Goal: Task Accomplishment & Management: Use online tool/utility

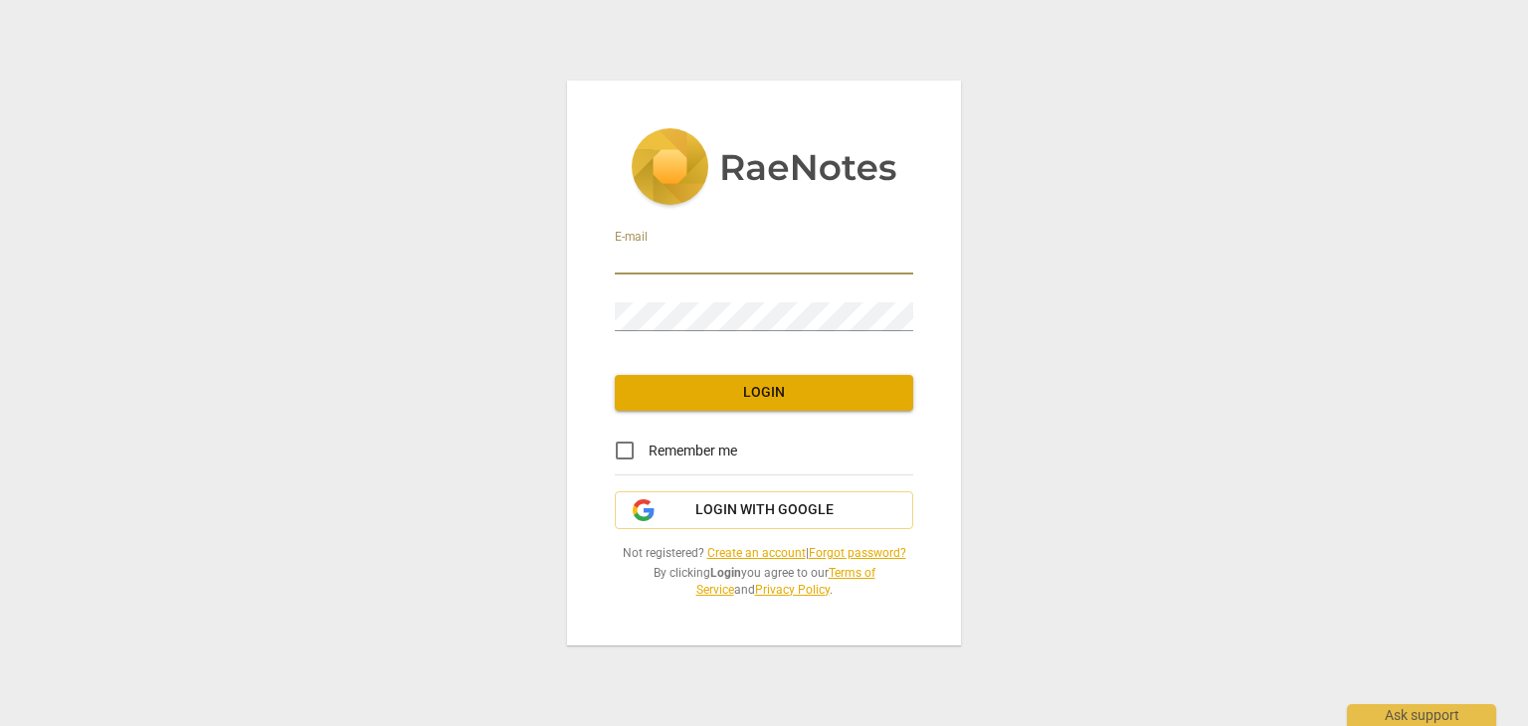
click at [764, 267] on input "email" at bounding box center [764, 260] width 298 height 29
type input "[EMAIL_ADDRESS][DOMAIN_NAME]"
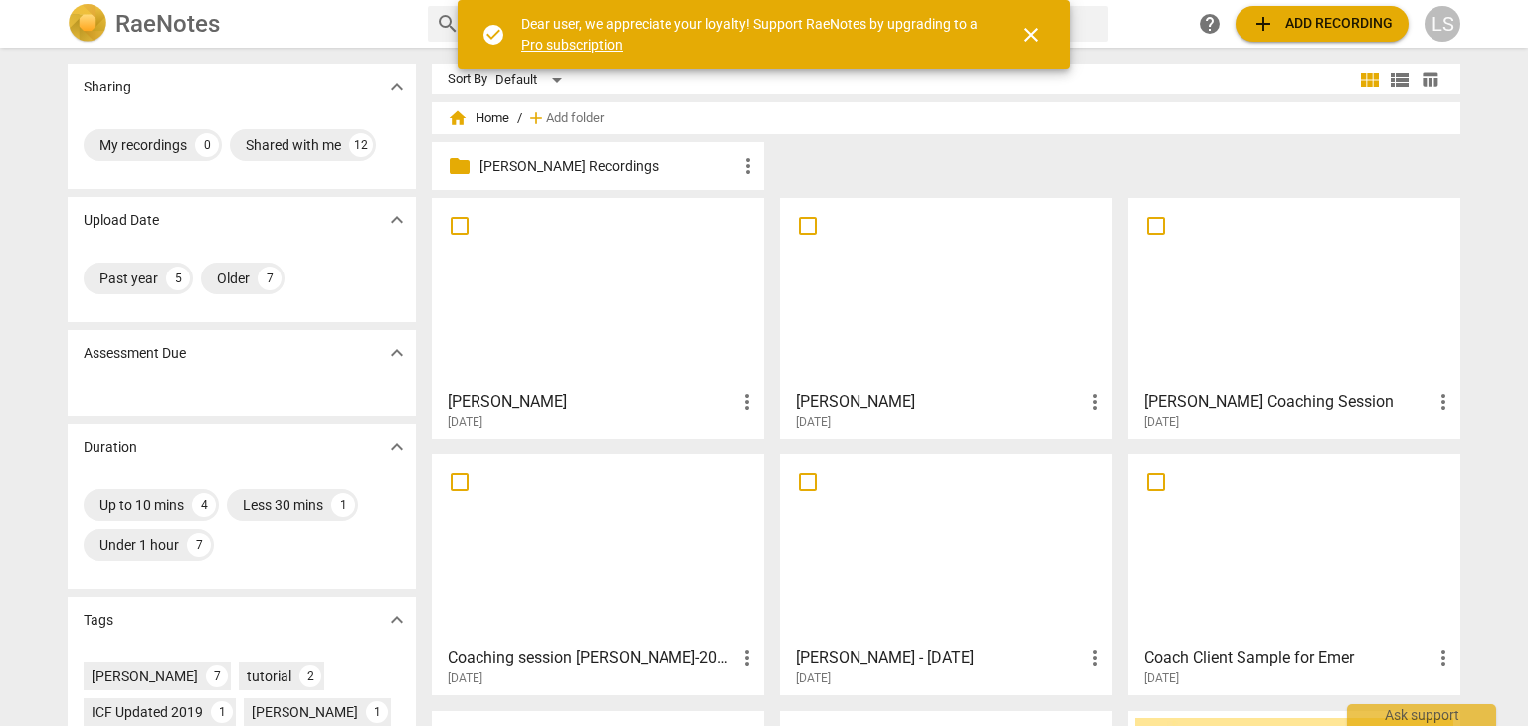
click at [704, 151] on div "folder [PERSON_NAME] Recordings more_vert" at bounding box center [598, 166] width 332 height 48
click at [573, 173] on p "Lauren Mentoring Recordings" at bounding box center [608, 166] width 257 height 21
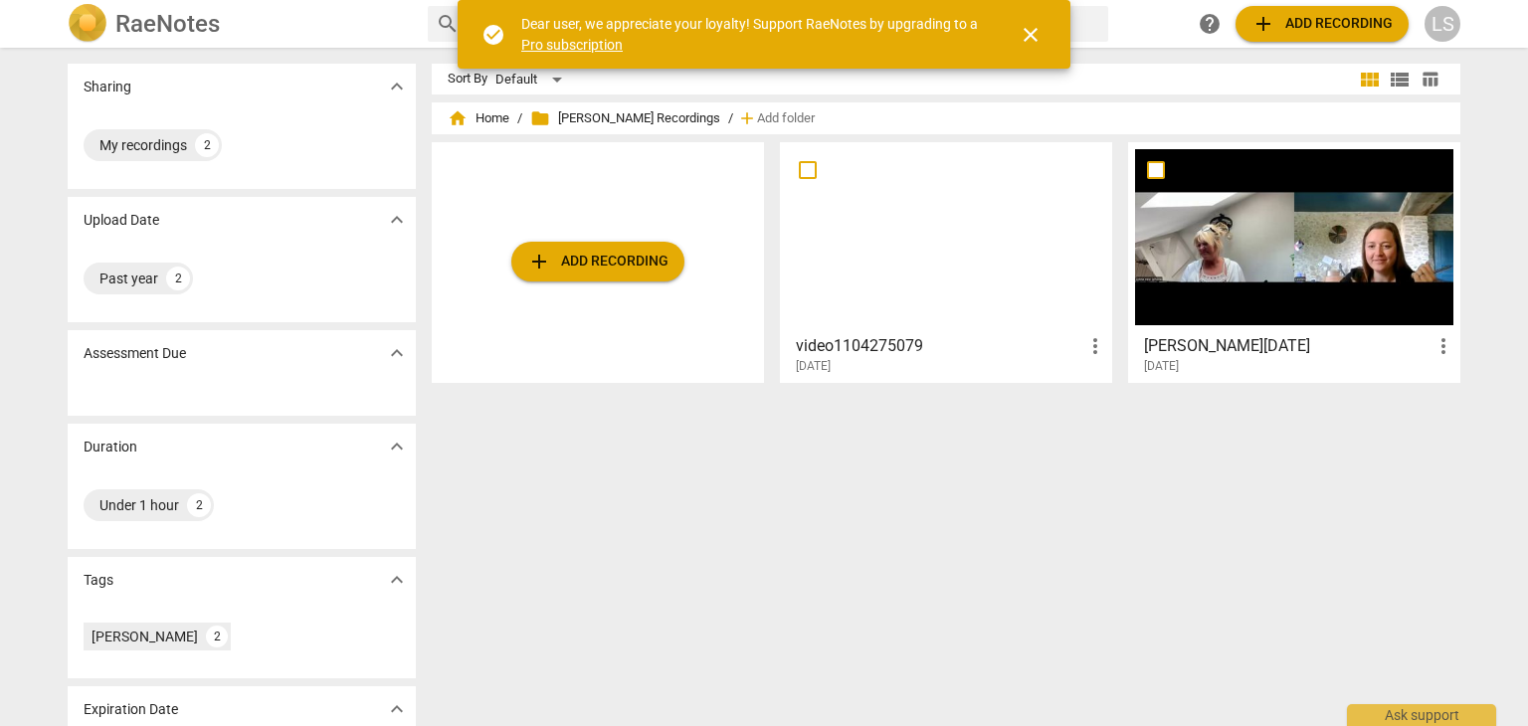
click at [633, 265] on span "add Add recording" at bounding box center [597, 262] width 141 height 24
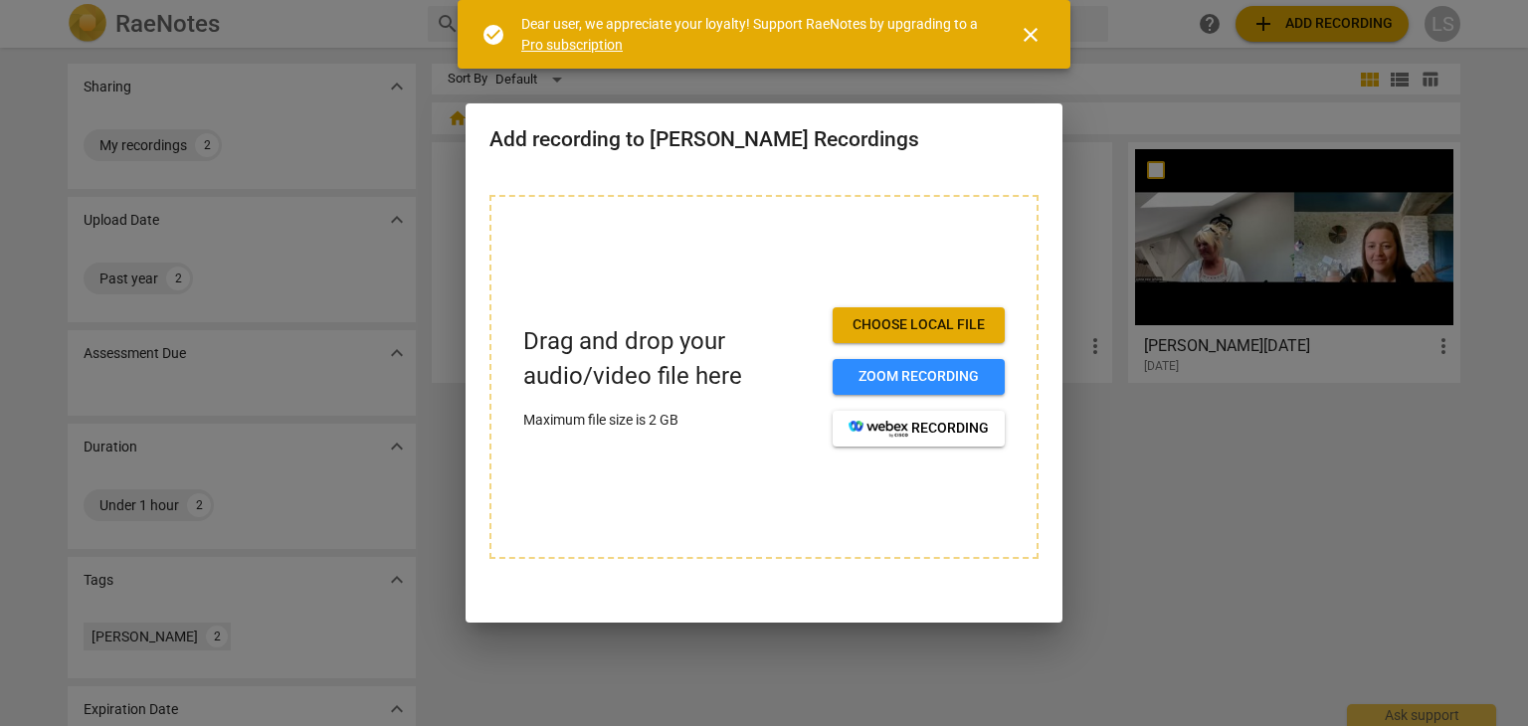
click at [935, 322] on span "Choose local file" at bounding box center [919, 325] width 140 height 20
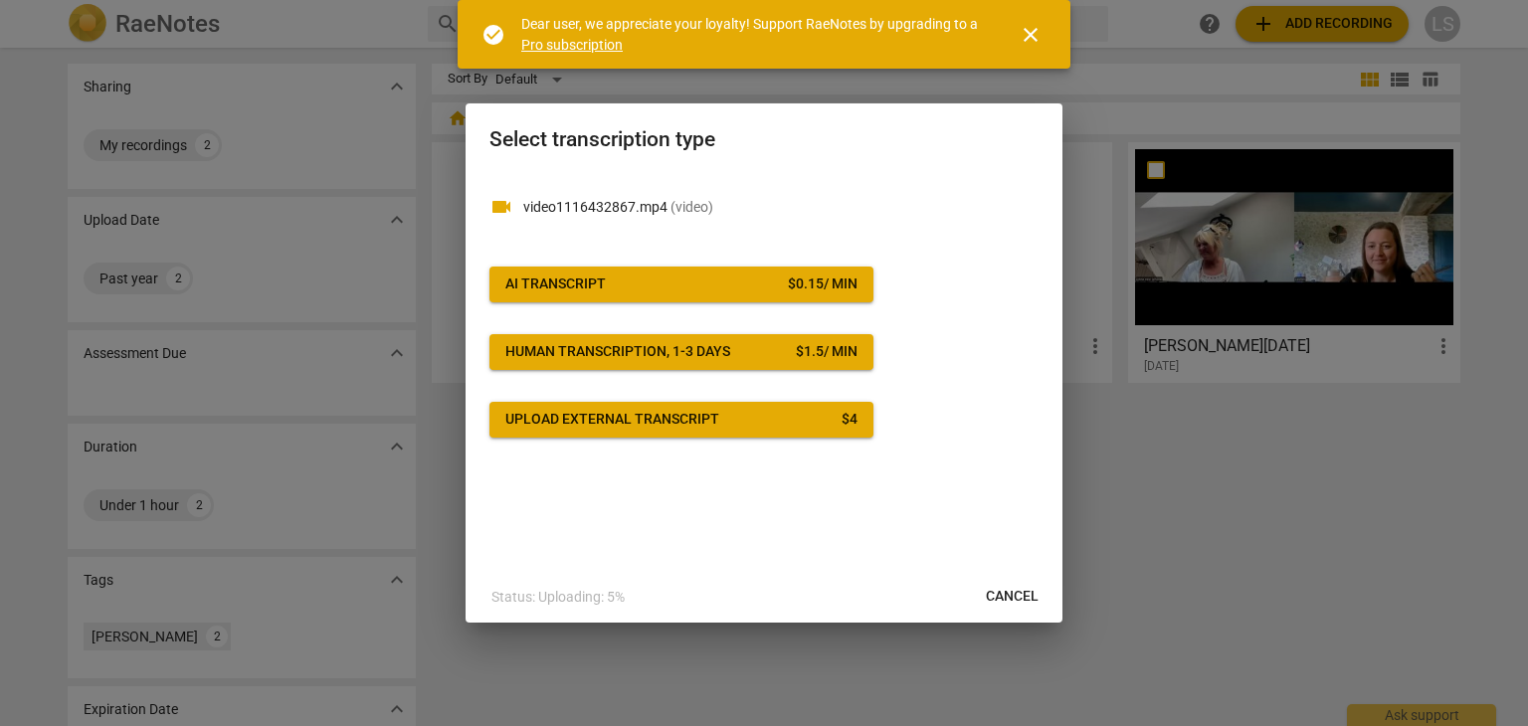
click at [734, 276] on span "AI Transcript $ 0.15 / min" at bounding box center [681, 285] width 352 height 20
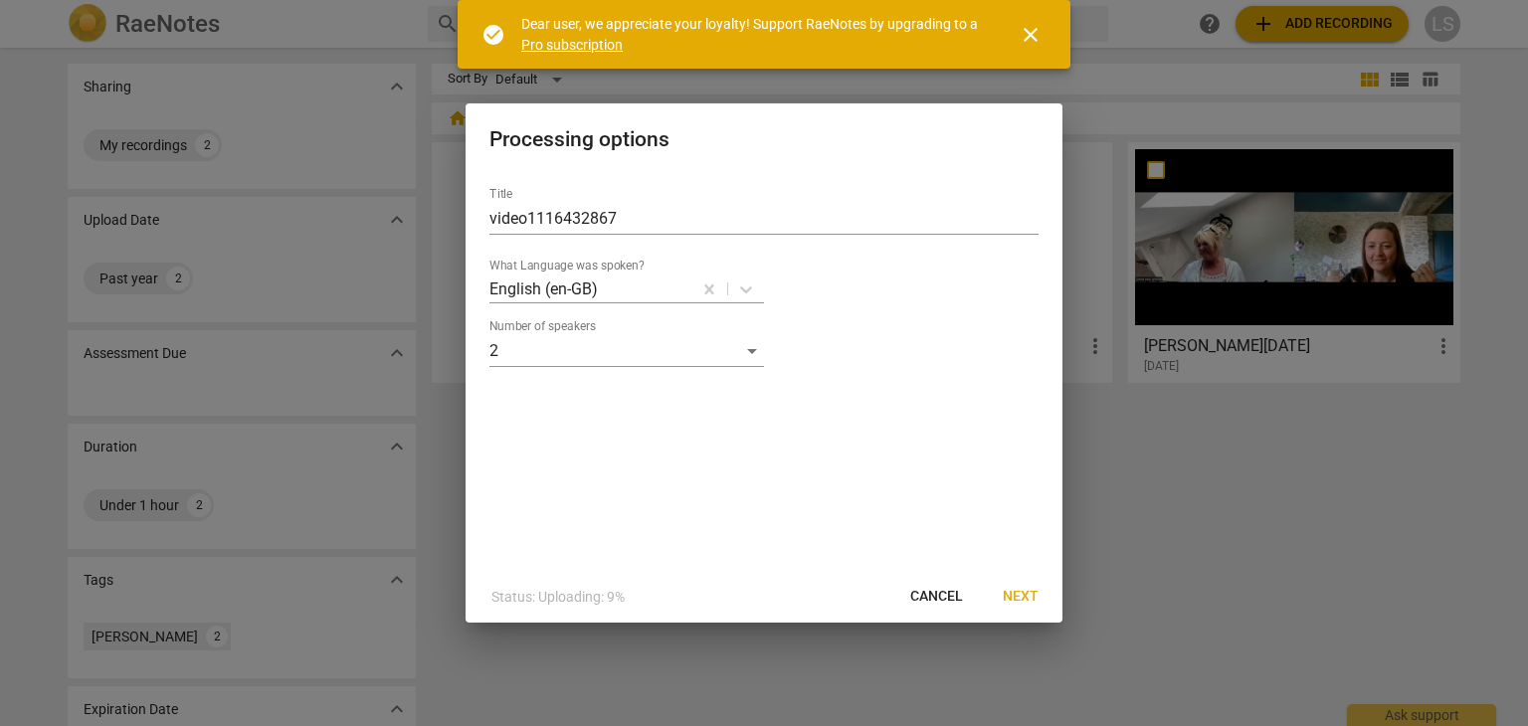
click at [1004, 594] on span "Next" at bounding box center [1021, 597] width 36 height 20
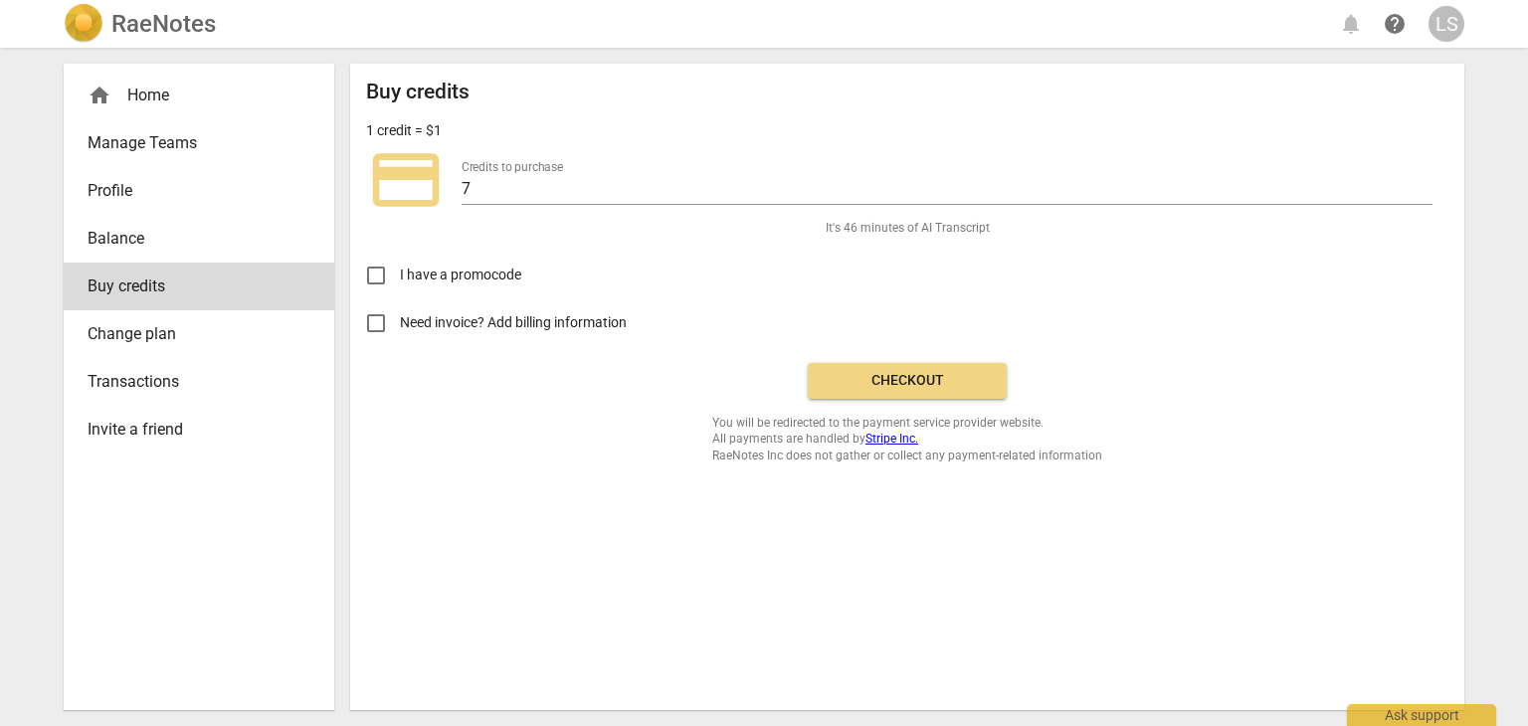
click at [893, 383] on span "Checkout" at bounding box center [907, 381] width 167 height 20
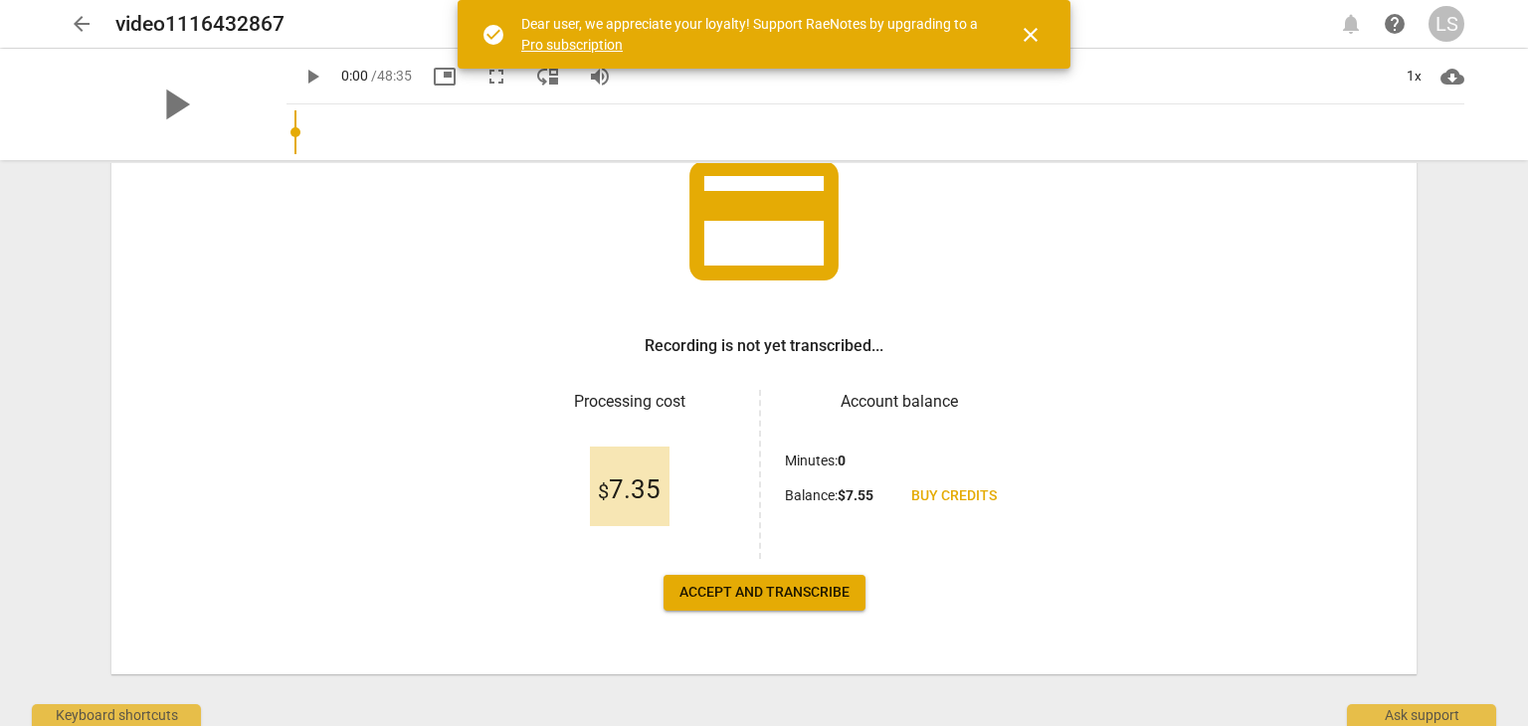
scroll to position [171, 0]
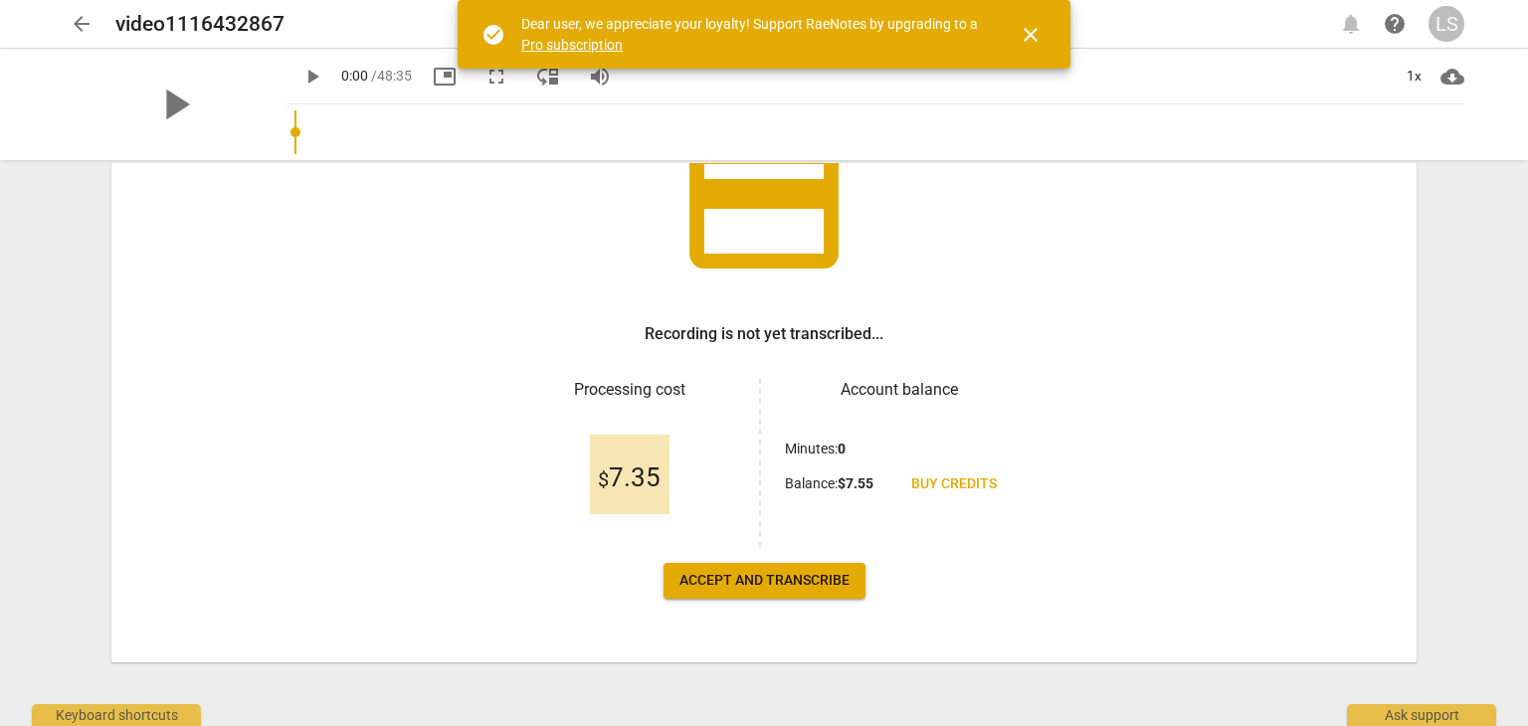
click at [804, 581] on span "Accept and transcribe" at bounding box center [764, 581] width 170 height 20
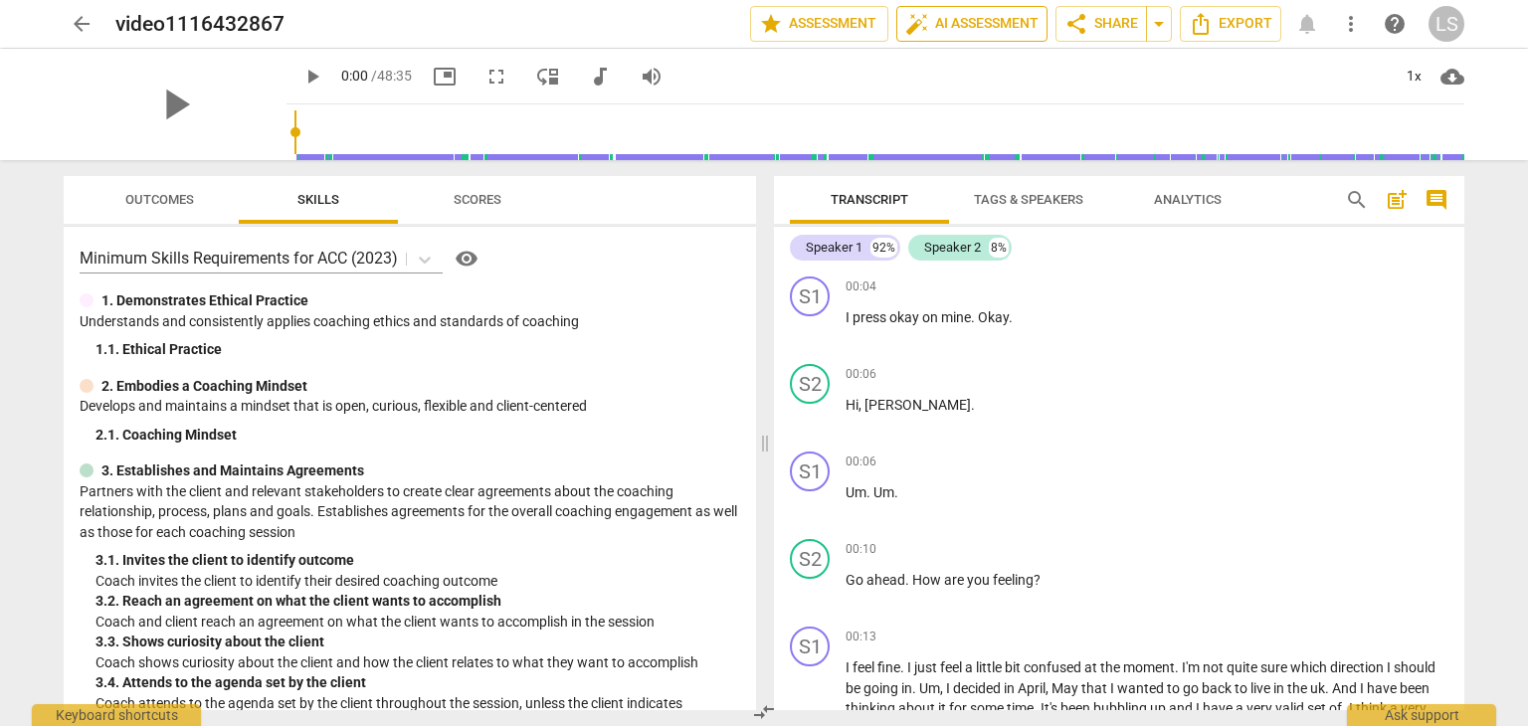
click at [1001, 29] on span "auto_fix_high AI Assessment" at bounding box center [971, 24] width 133 height 24
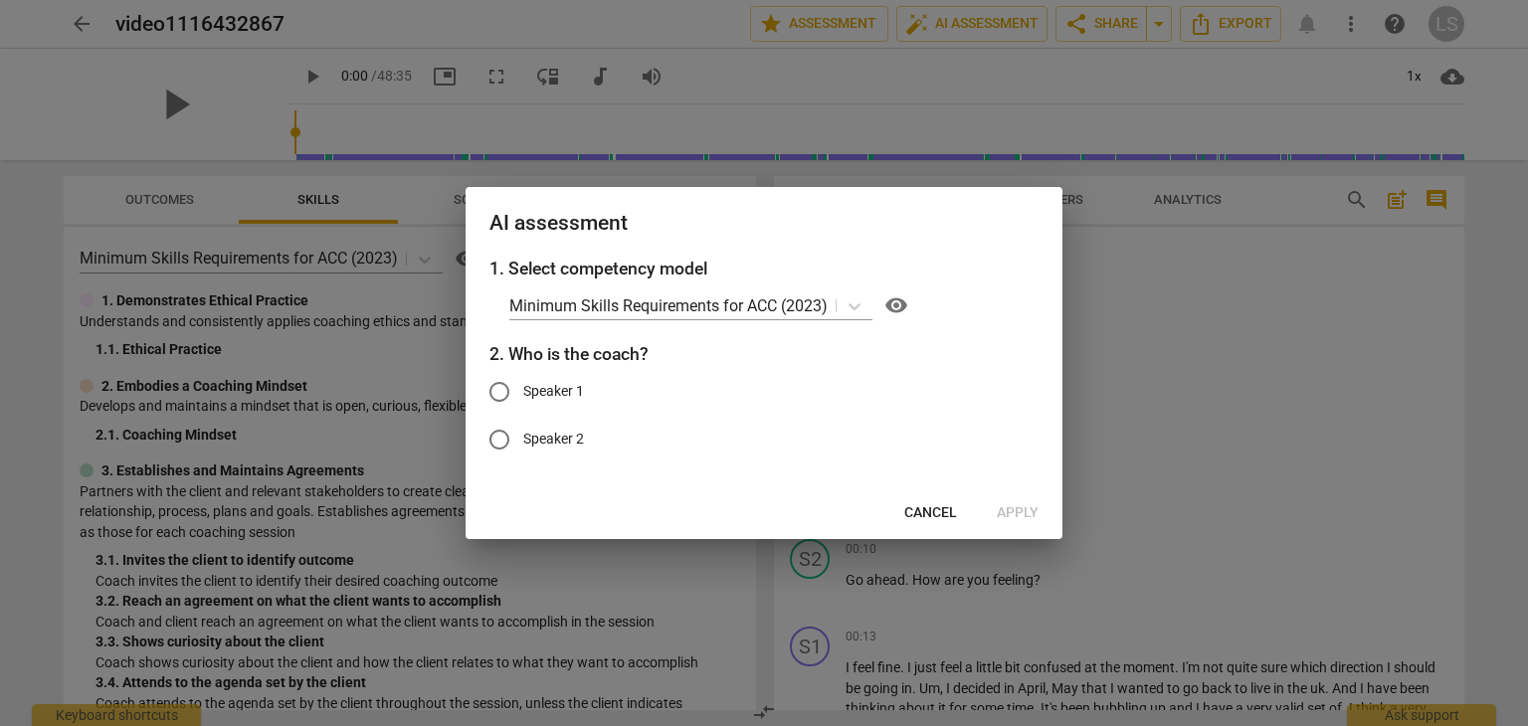
click at [951, 510] on span "Cancel" at bounding box center [930, 513] width 53 height 20
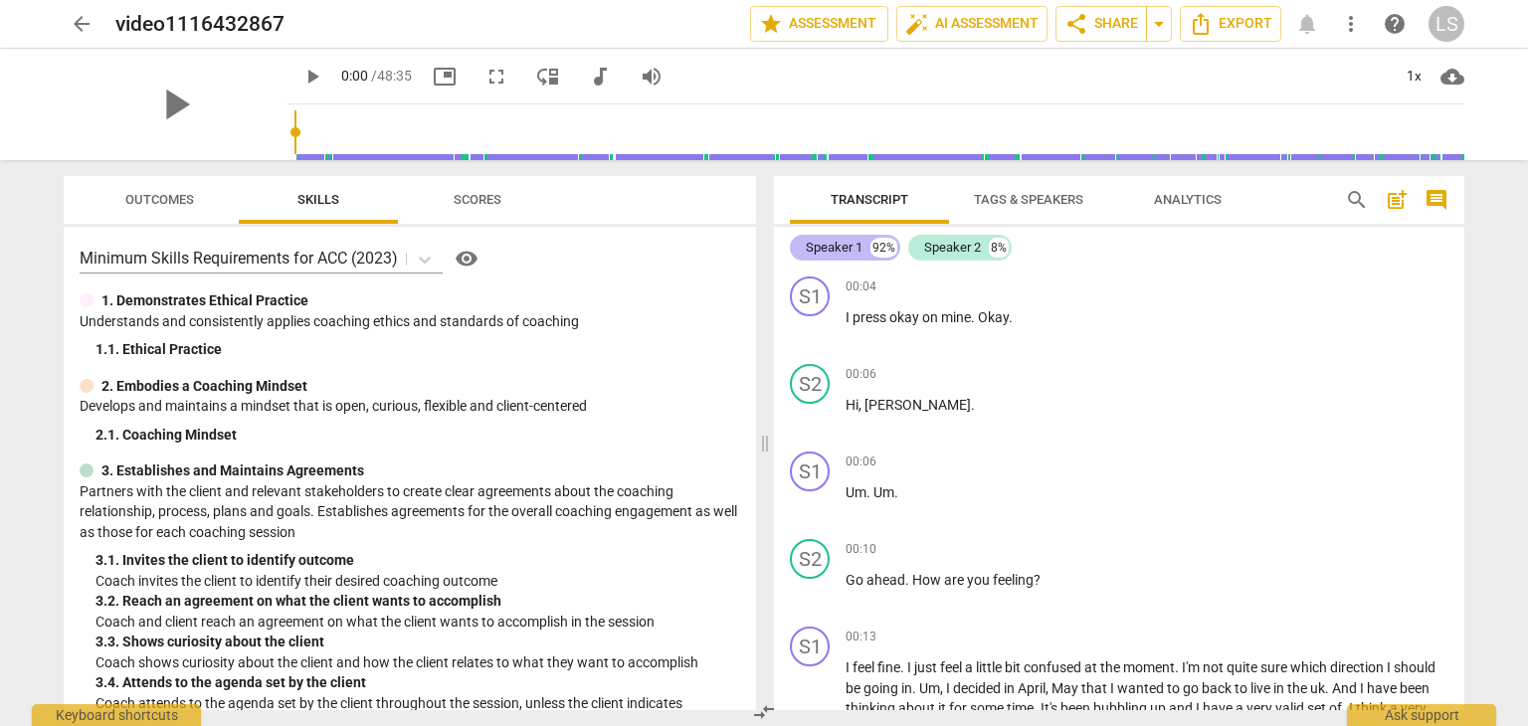
click at [847, 249] on div "Speaker 1" at bounding box center [834, 248] width 57 height 20
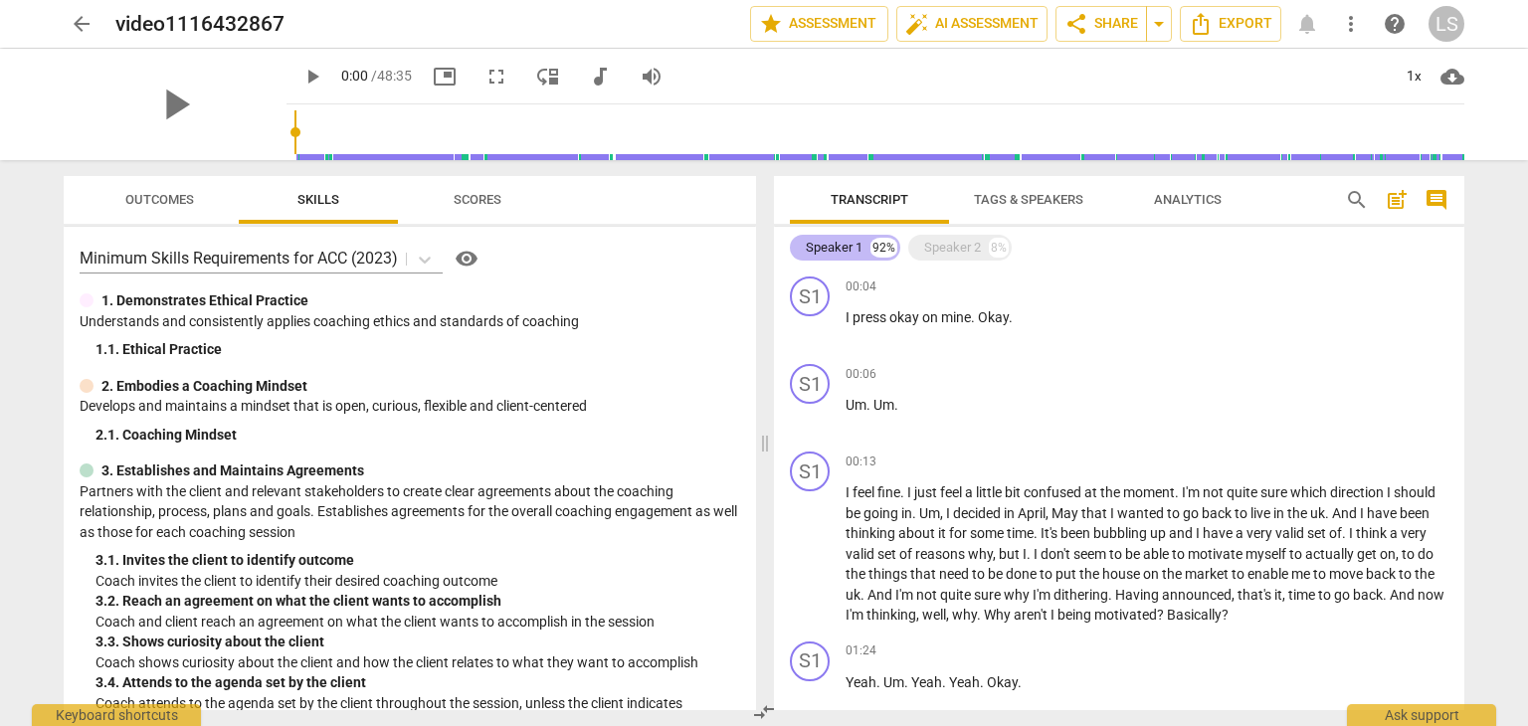
click at [847, 249] on div "Speaker 1" at bounding box center [834, 248] width 57 height 20
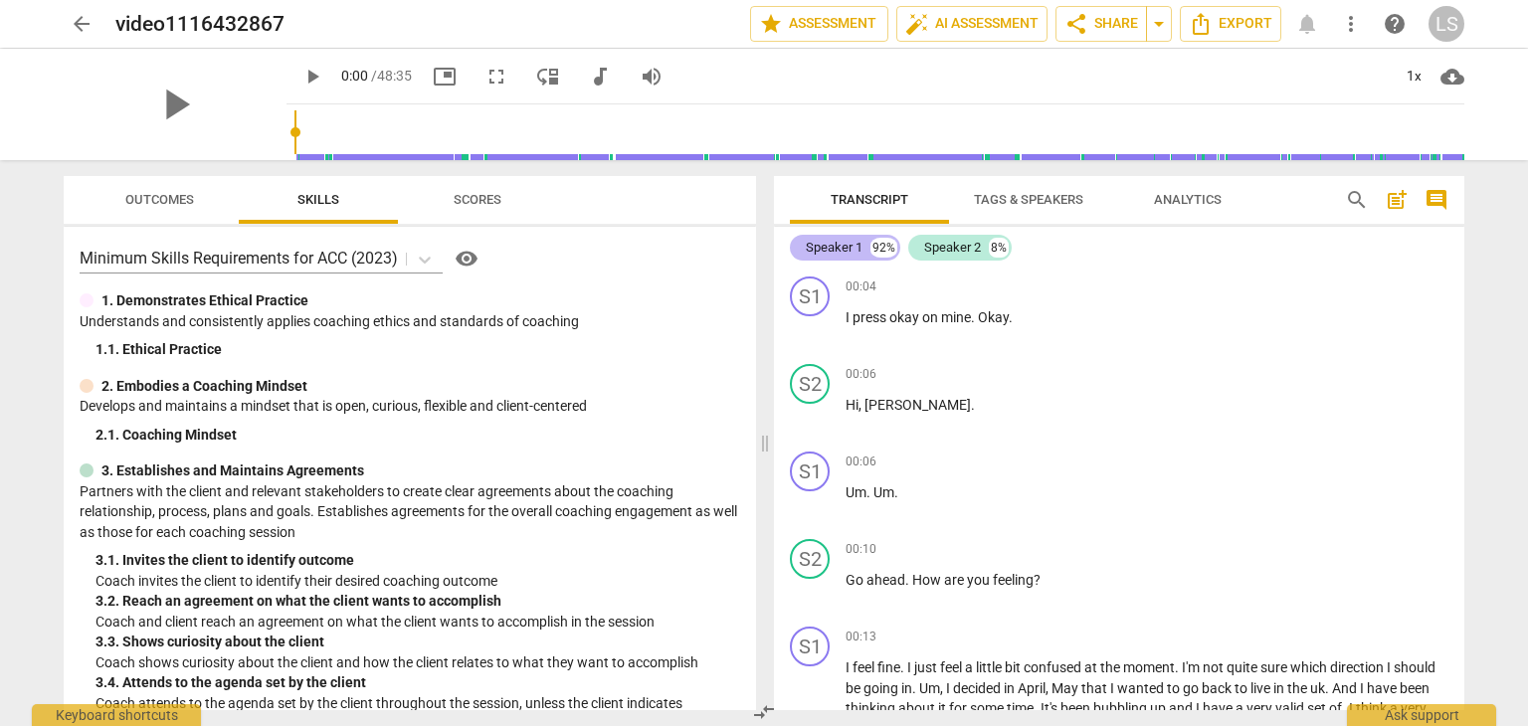
drag, startPoint x: 875, startPoint y: 245, endPoint x: 825, endPoint y: 249, distance: 50.9
click at [825, 249] on div "Speaker 1" at bounding box center [834, 248] width 57 height 20
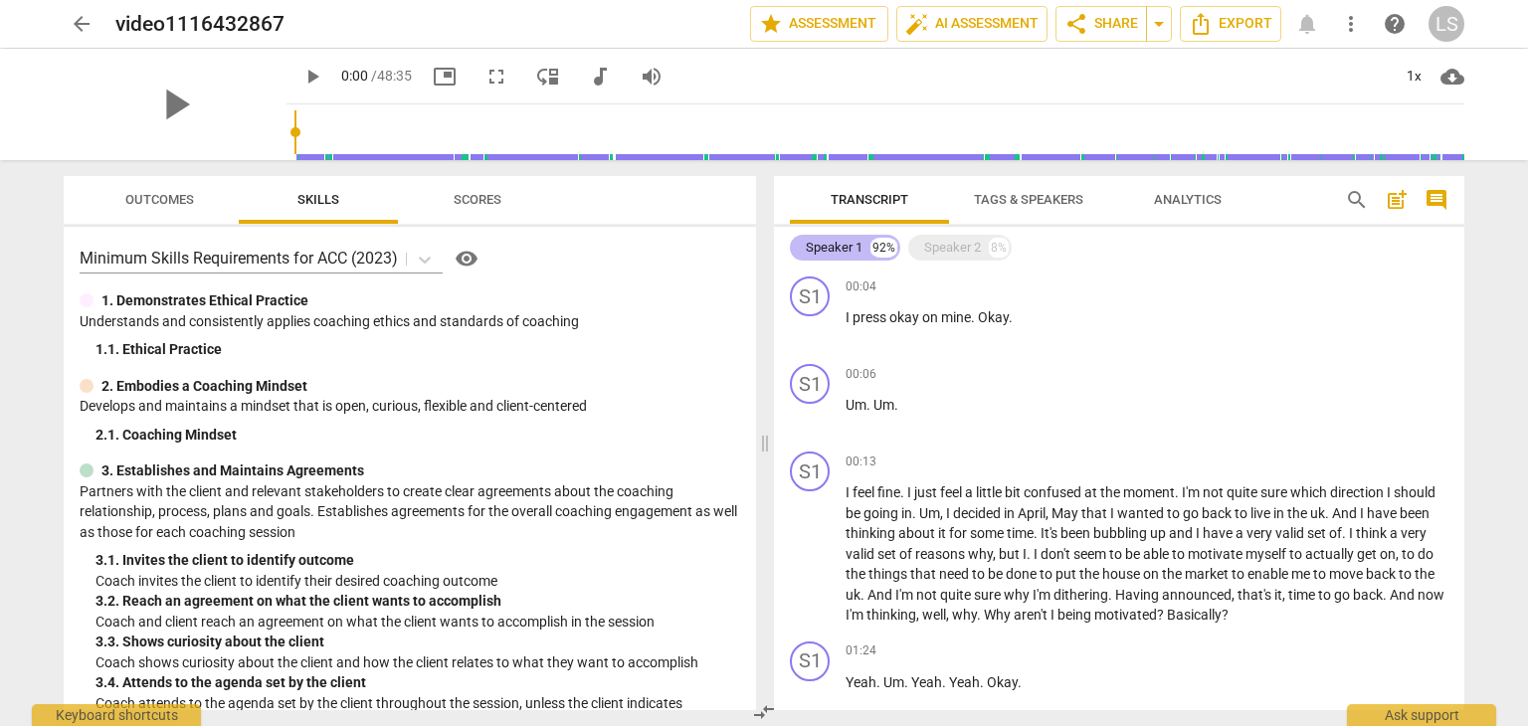
click at [825, 249] on div "Speaker 1" at bounding box center [834, 248] width 57 height 20
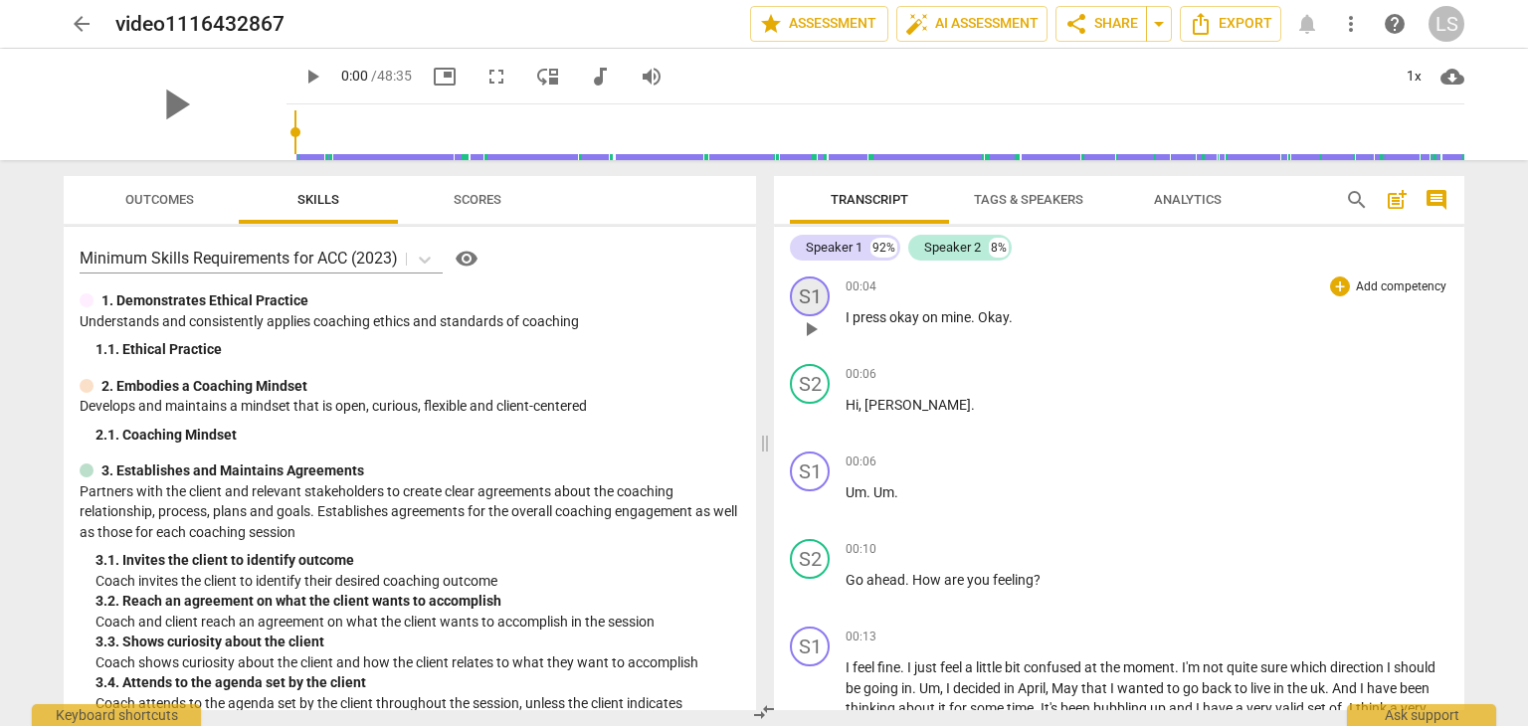
click at [798, 295] on div "S1" at bounding box center [810, 297] width 40 height 40
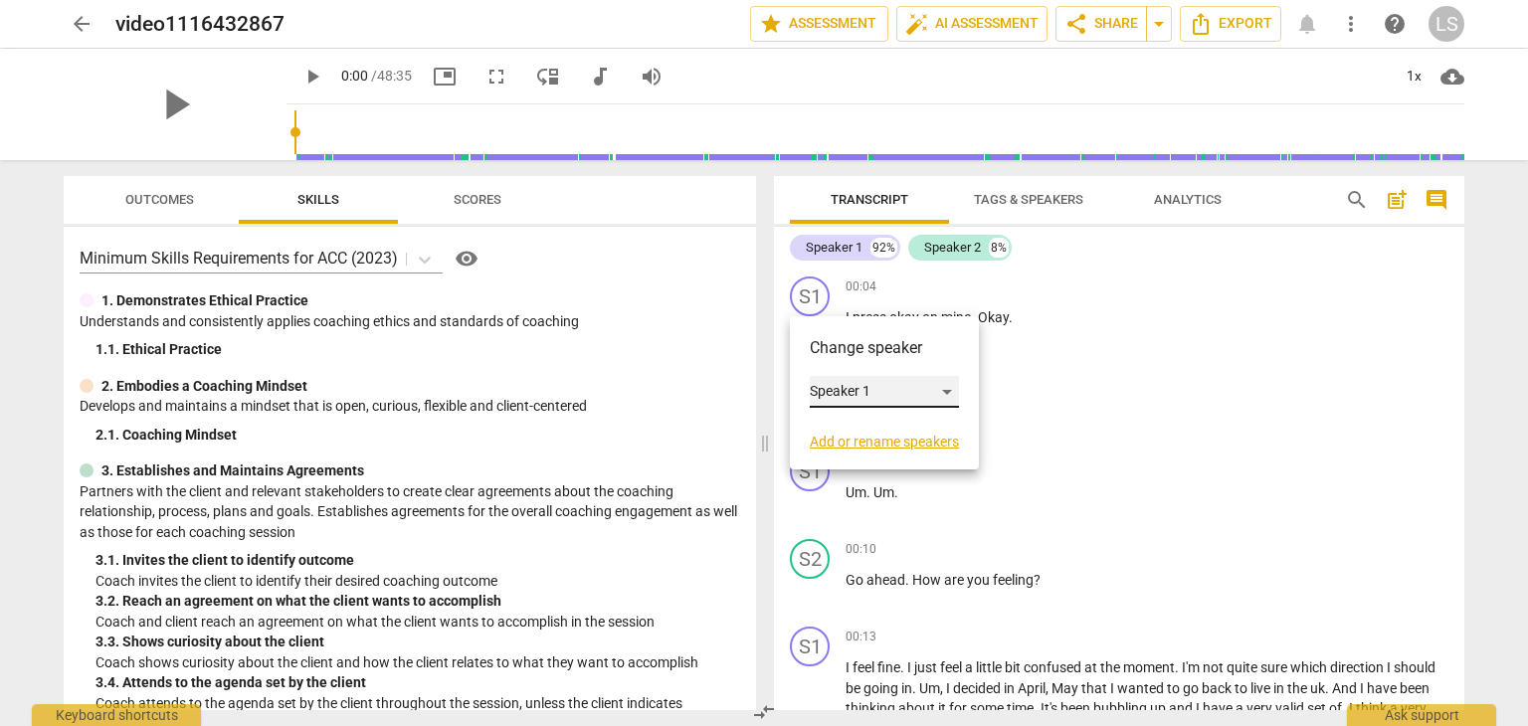
click at [935, 387] on div "Speaker 1" at bounding box center [884, 392] width 149 height 32
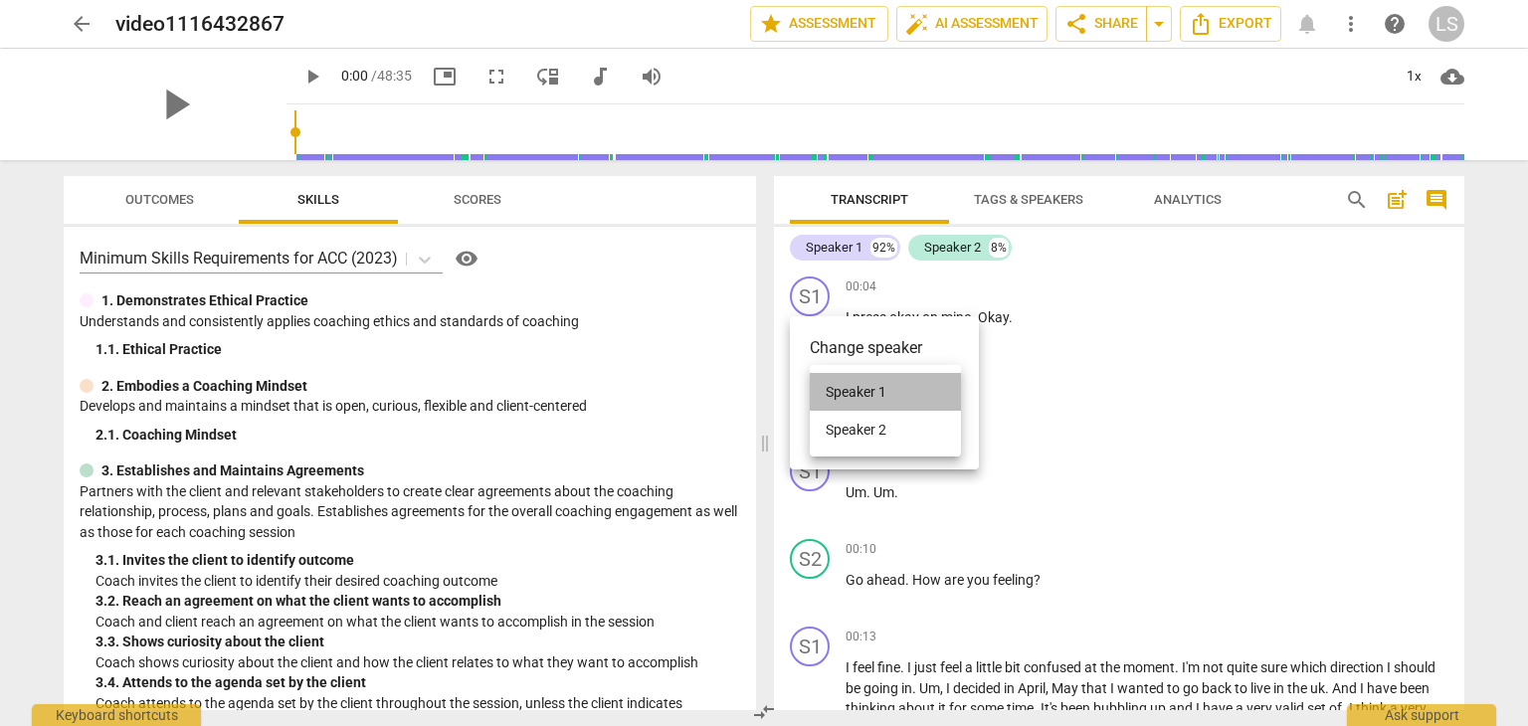
click at [925, 386] on li "Speaker 1" at bounding box center [885, 392] width 151 height 38
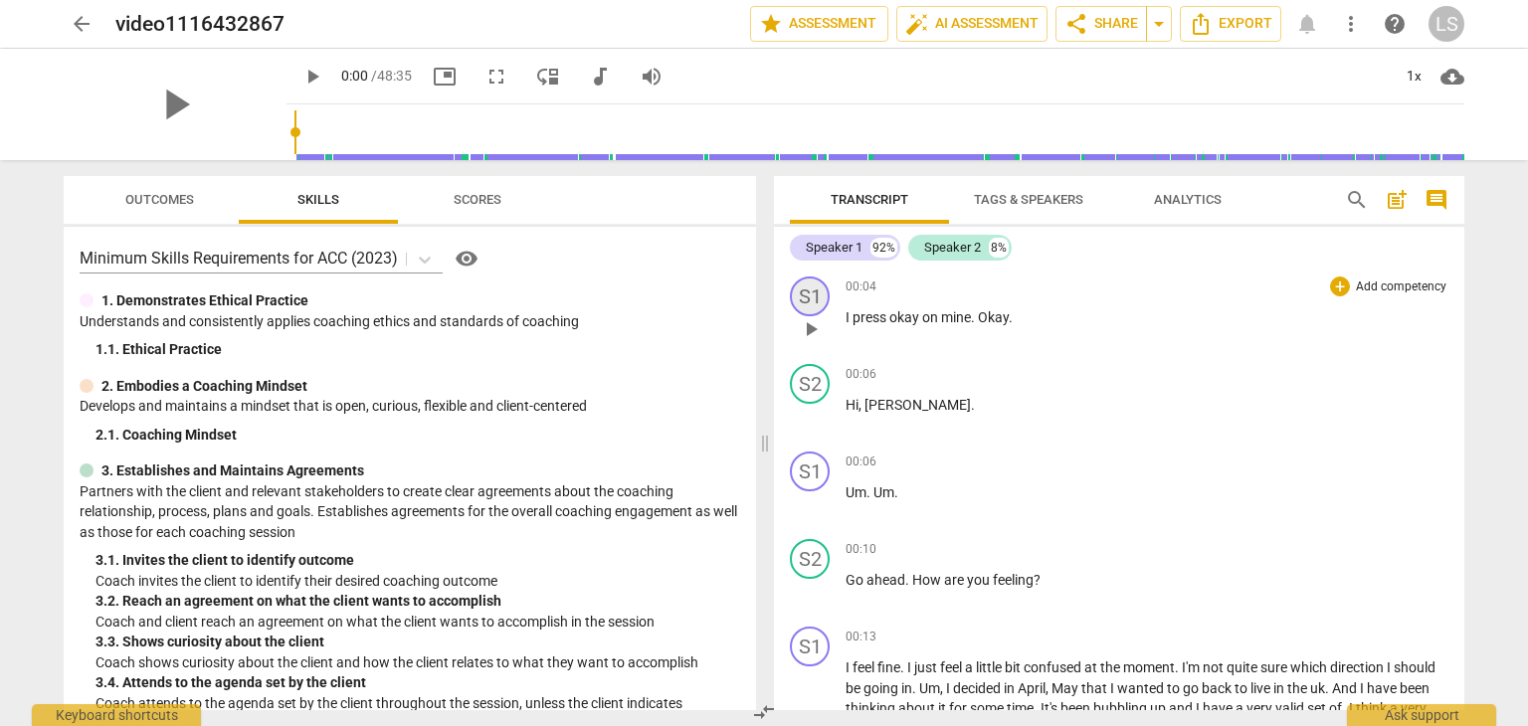
click at [816, 290] on div "S1" at bounding box center [810, 297] width 40 height 40
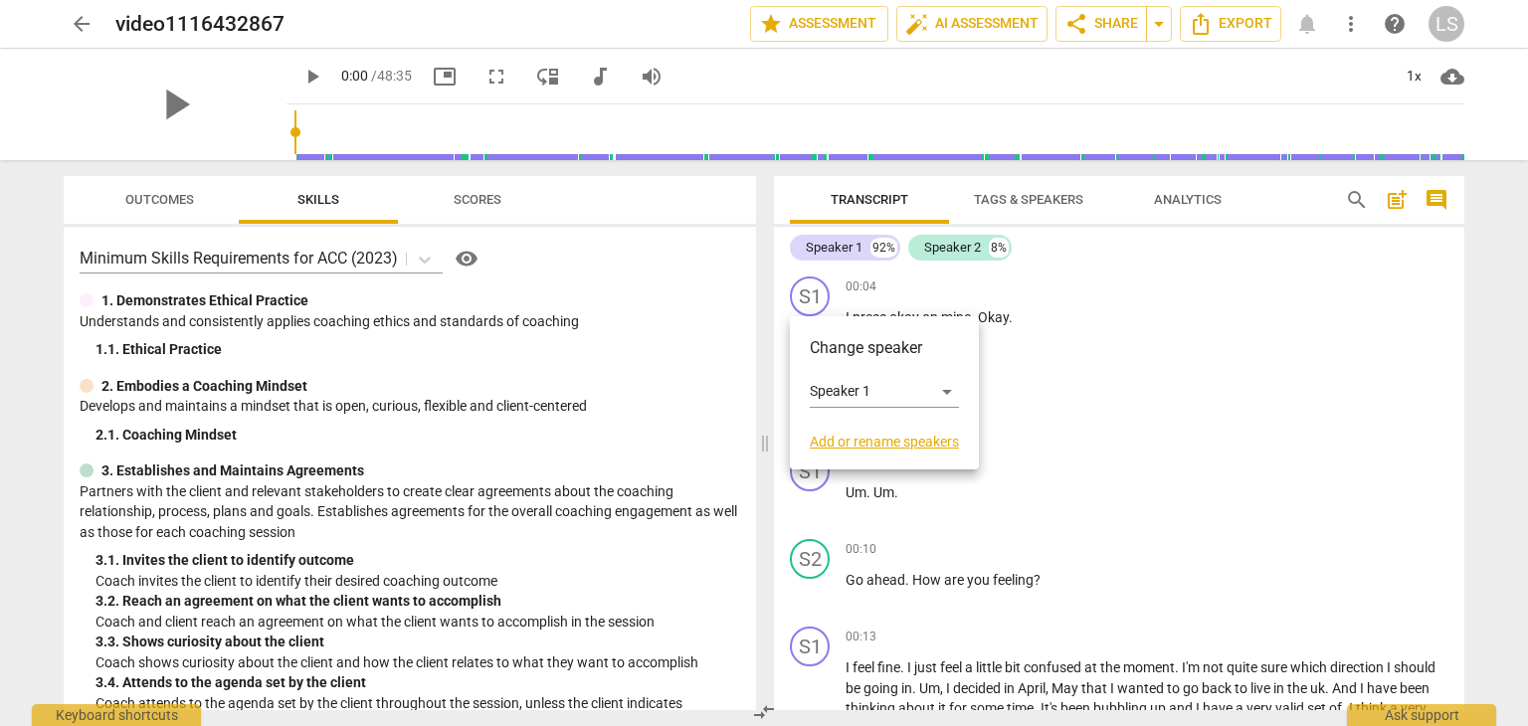
click at [867, 438] on link "Add or rename speakers" at bounding box center [884, 442] width 149 height 16
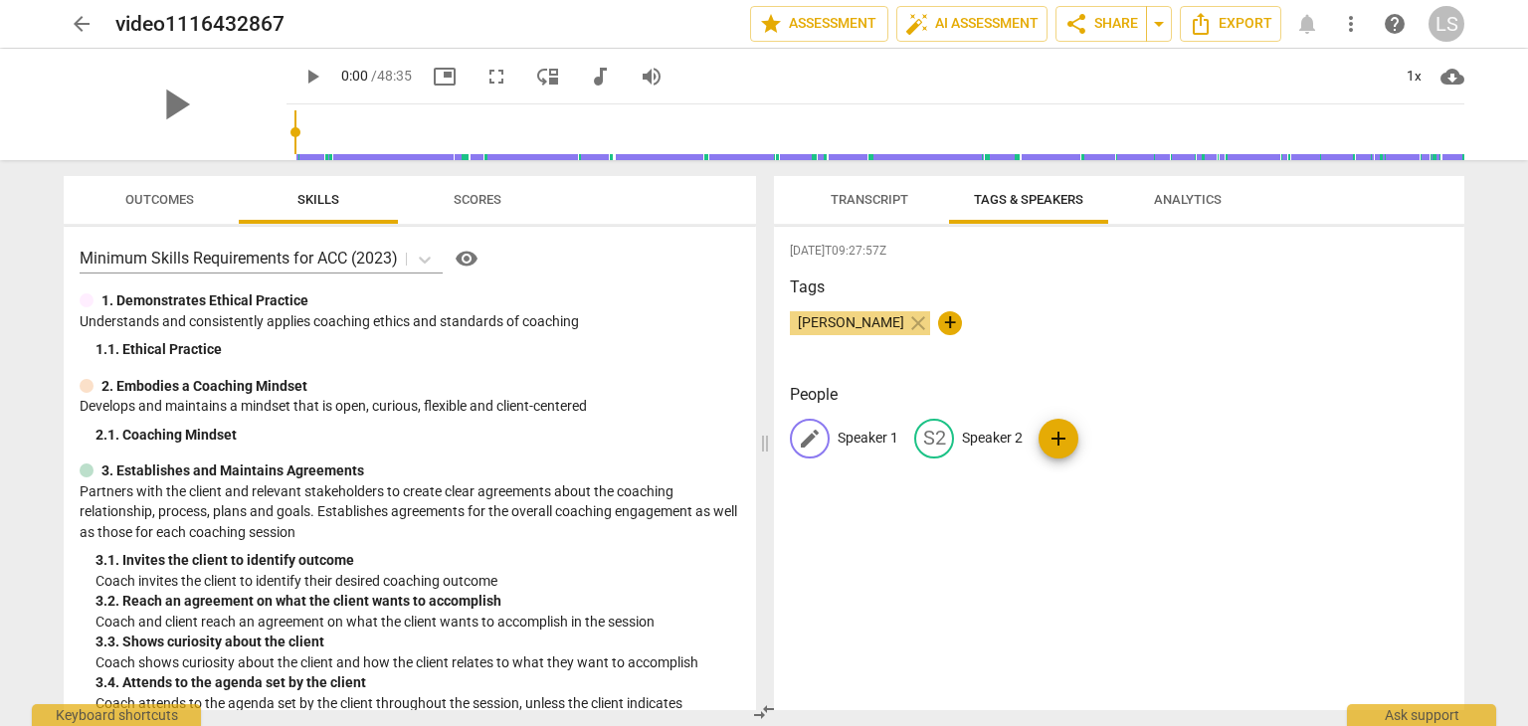
click at [852, 439] on p "Speaker 1" at bounding box center [868, 438] width 61 height 21
type input "[PERSON_NAME]"
click at [942, 535] on div "[DATE]T09:27:57Z Tags [PERSON_NAME] close + People edit [PERSON_NAME] delete S2…" at bounding box center [1119, 468] width 690 height 483
click at [968, 436] on span "edit" at bounding box center [980, 439] width 24 height 24
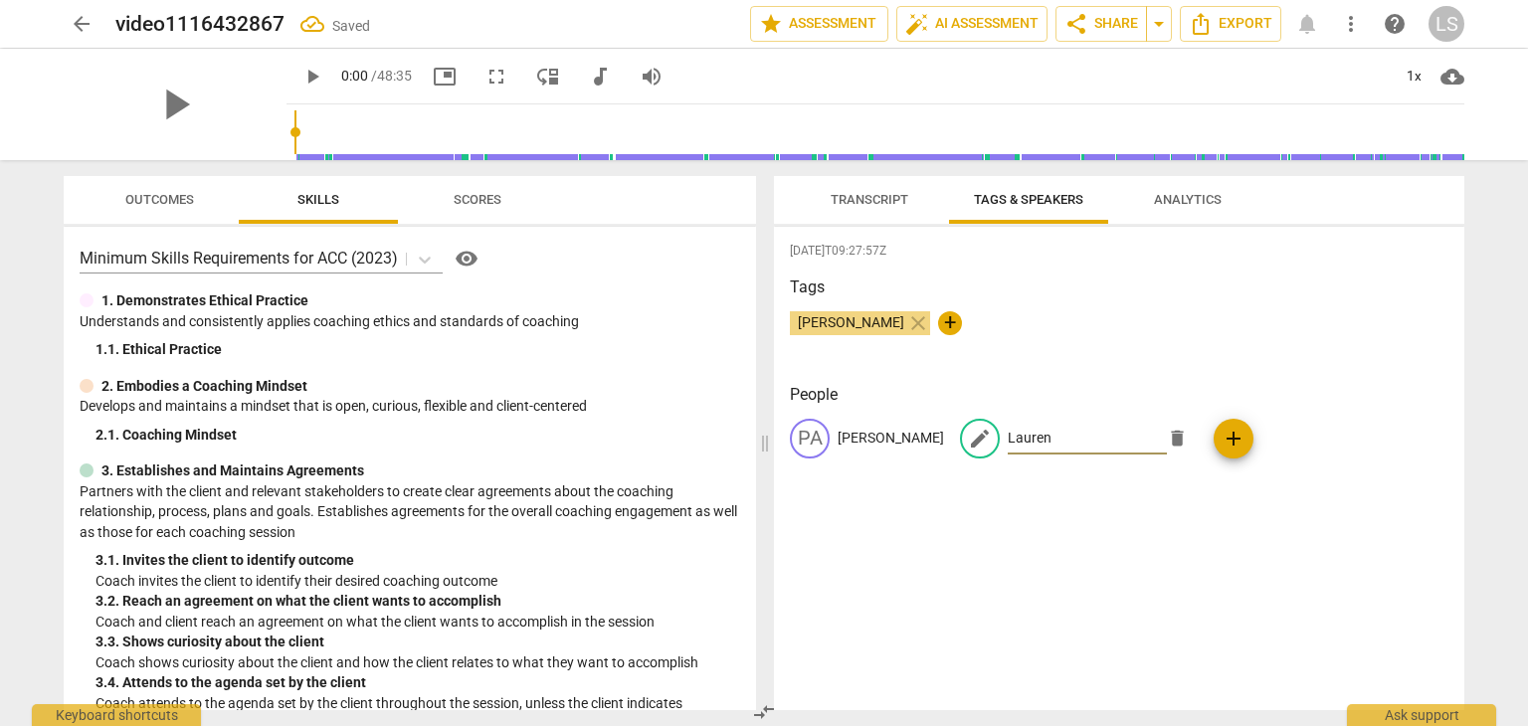
type input "Lauren"
click at [1024, 551] on div "[DATE]T09:27:57Z Tags [PERSON_NAME] close + People PA [PERSON_NAME] edit [PERSO…" at bounding box center [1119, 468] width 690 height 483
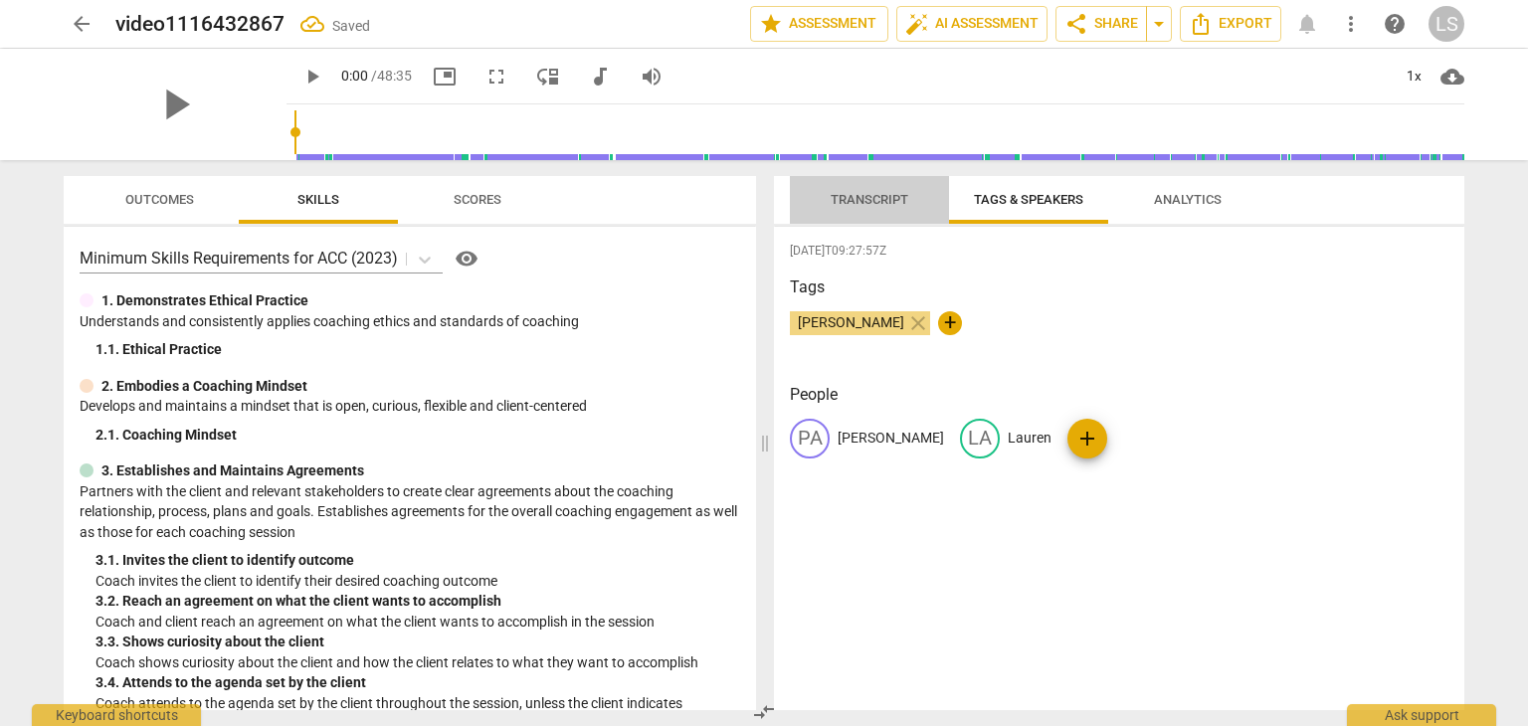
click at [848, 196] on span "Transcript" at bounding box center [870, 199] width 78 height 15
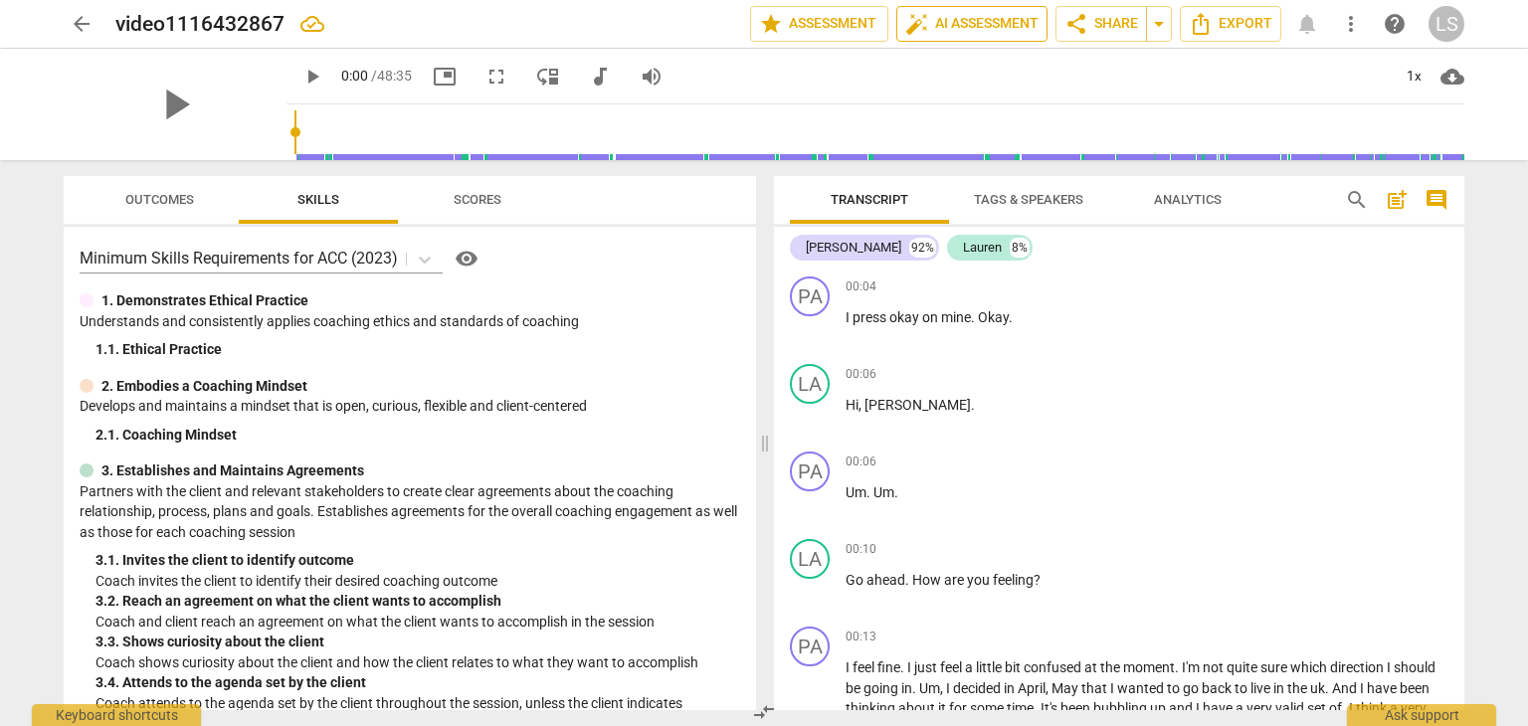
click at [932, 25] on span "auto_fix_high AI Assessment" at bounding box center [971, 24] width 133 height 24
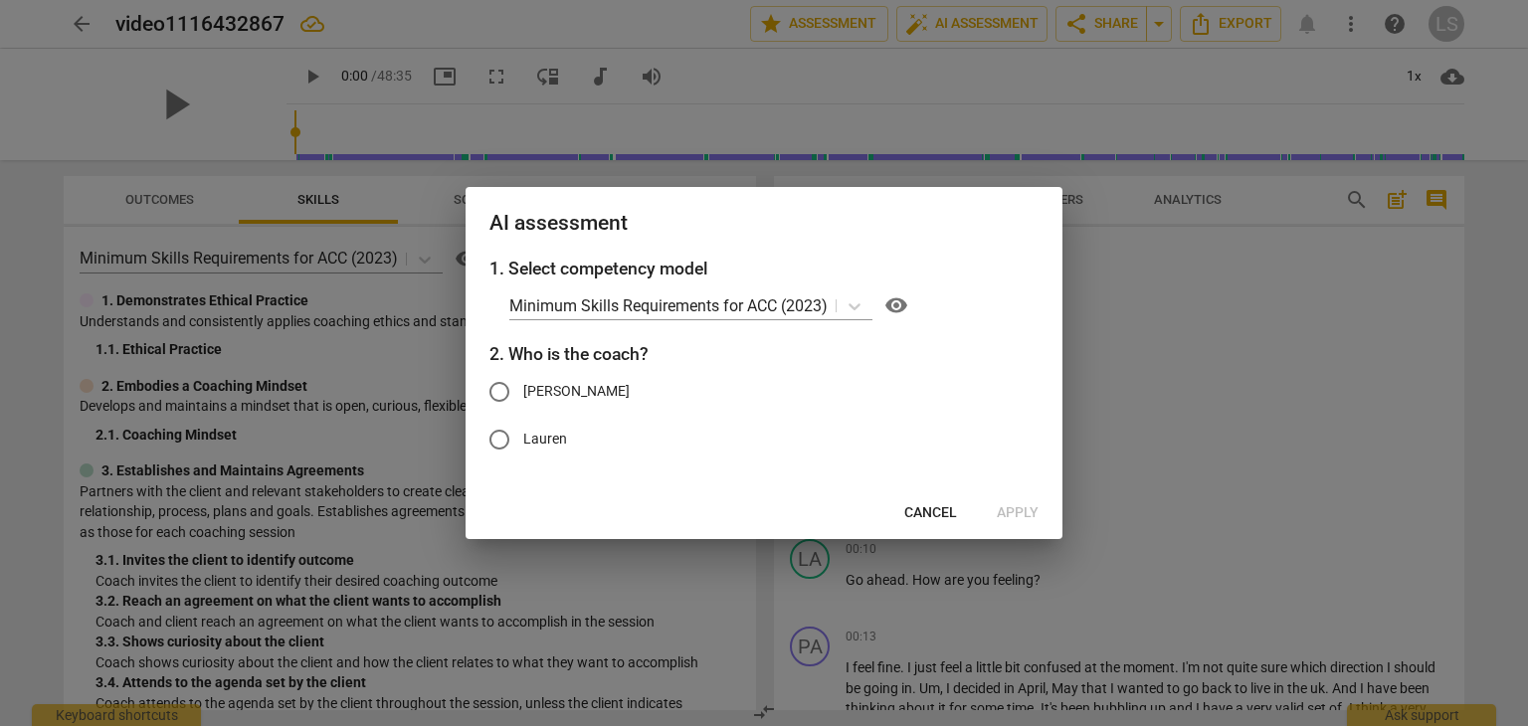
click at [545, 435] on span "Lauren" at bounding box center [545, 439] width 44 height 21
click at [523, 435] on input "Lauren" at bounding box center [500, 440] width 48 height 48
radio input "true"
click at [1034, 509] on span "Apply" at bounding box center [1018, 513] width 42 height 20
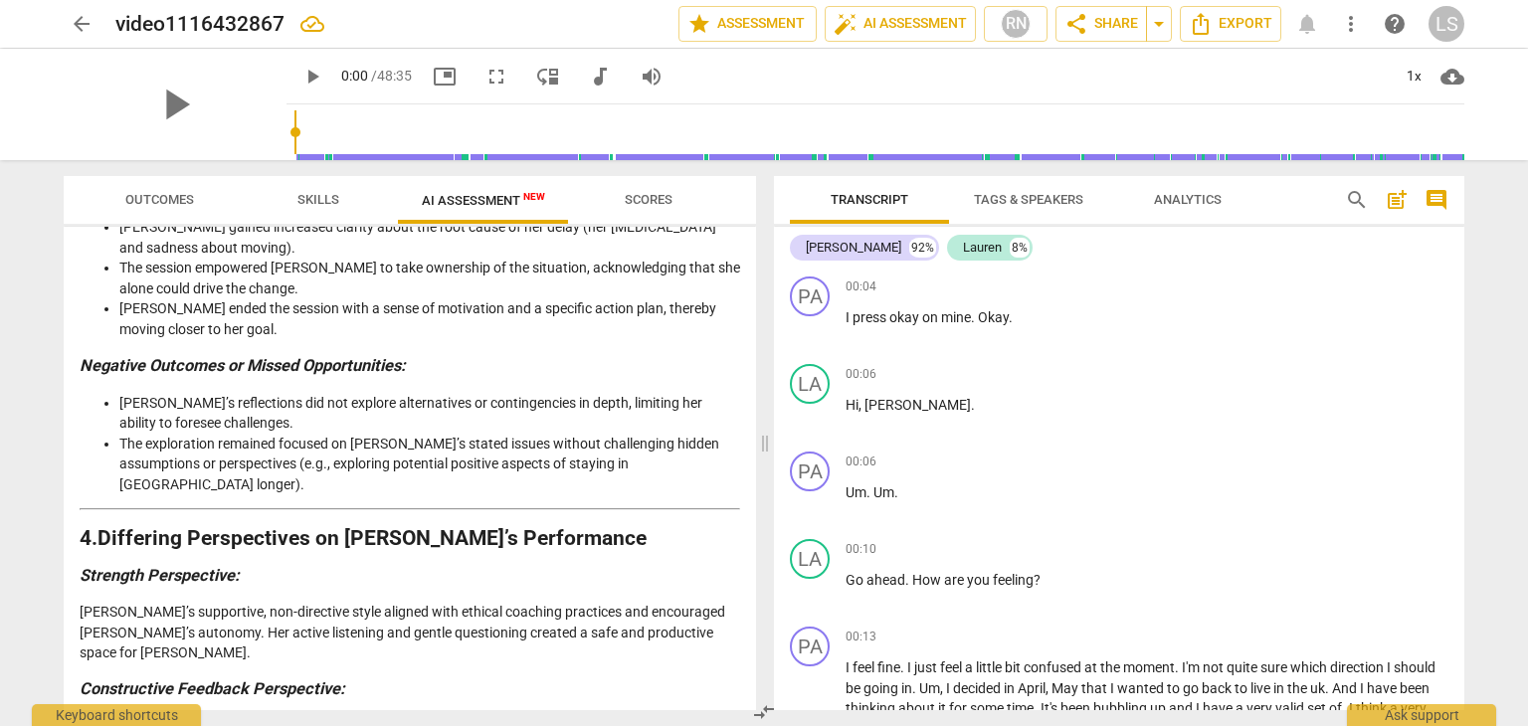
scroll to position [3725, 0]
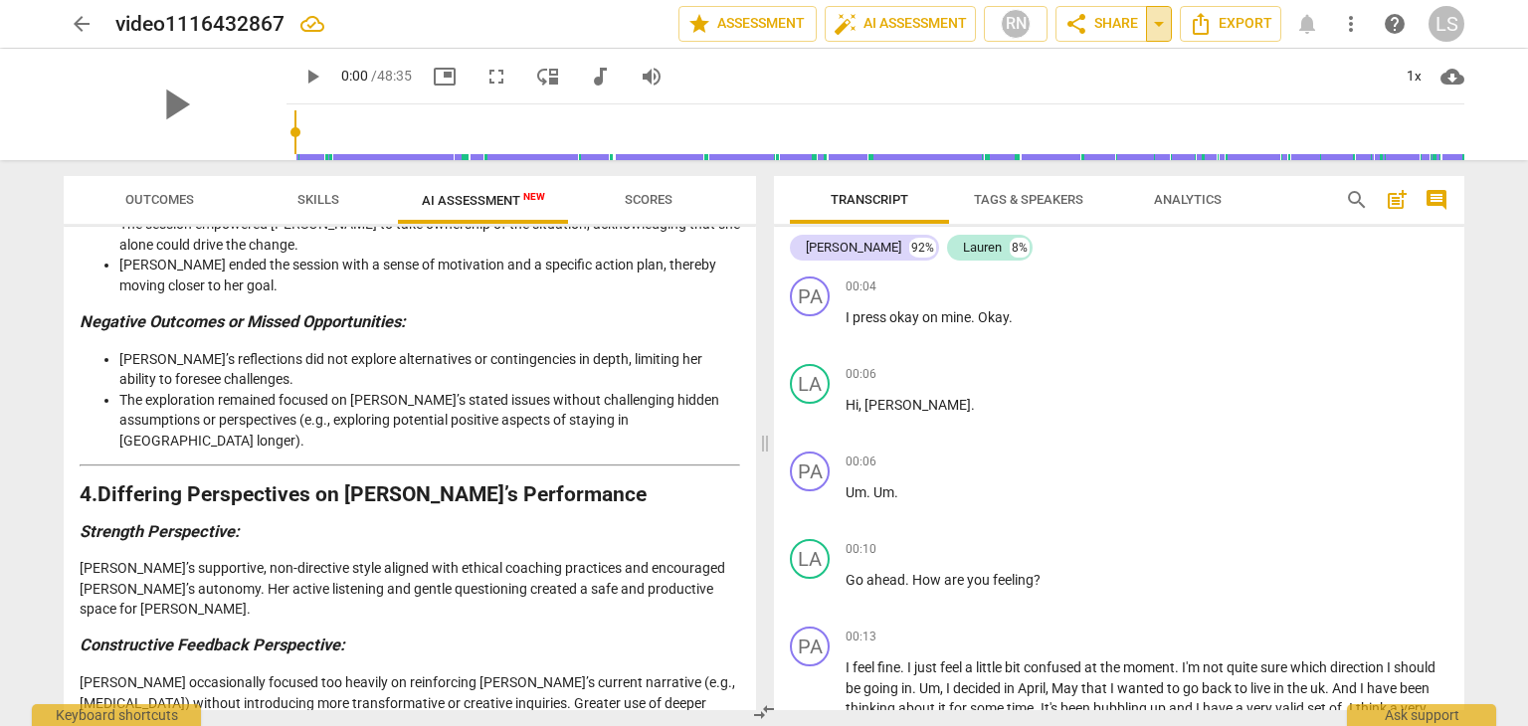
click at [1160, 33] on span "arrow_drop_down" at bounding box center [1159, 24] width 24 height 24
click at [1261, 29] on span "Export" at bounding box center [1231, 24] width 84 height 24
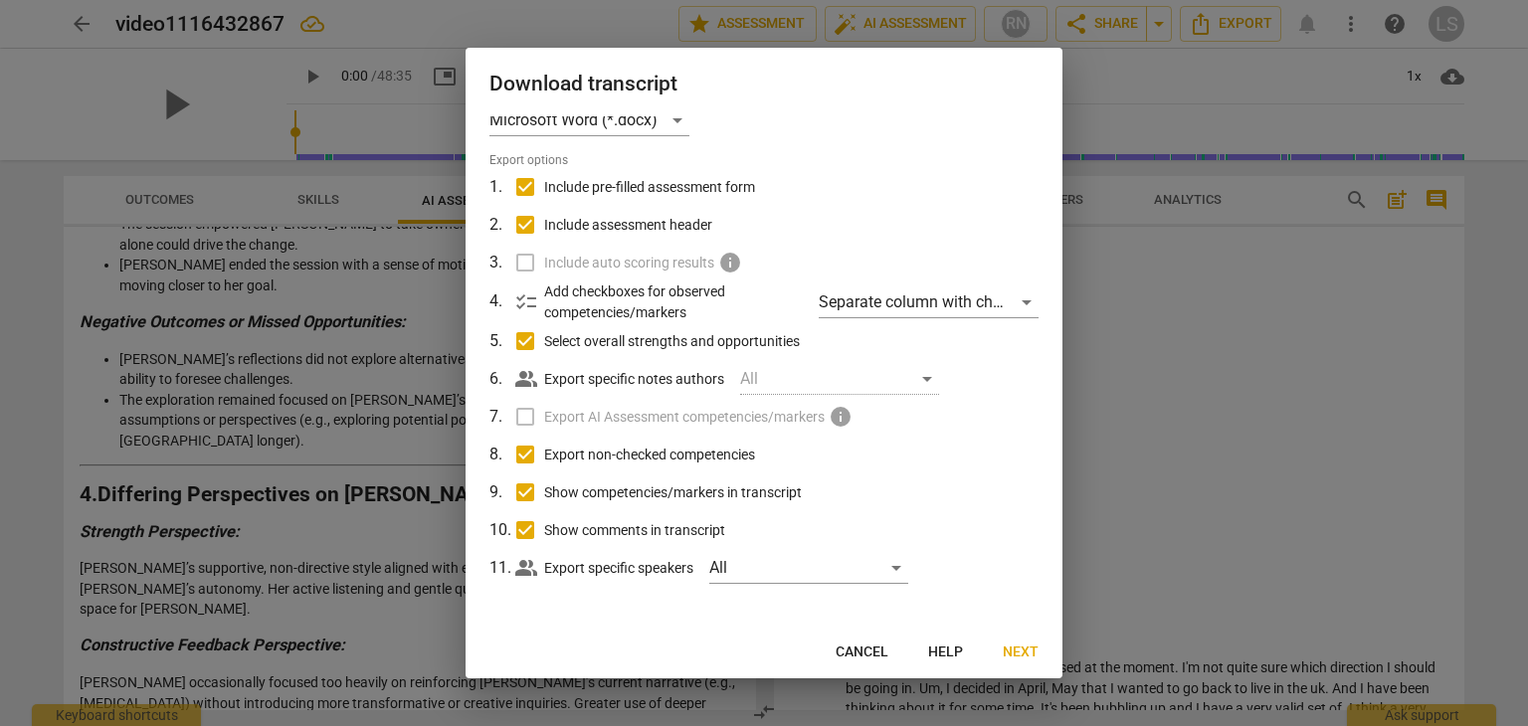
scroll to position [0, 0]
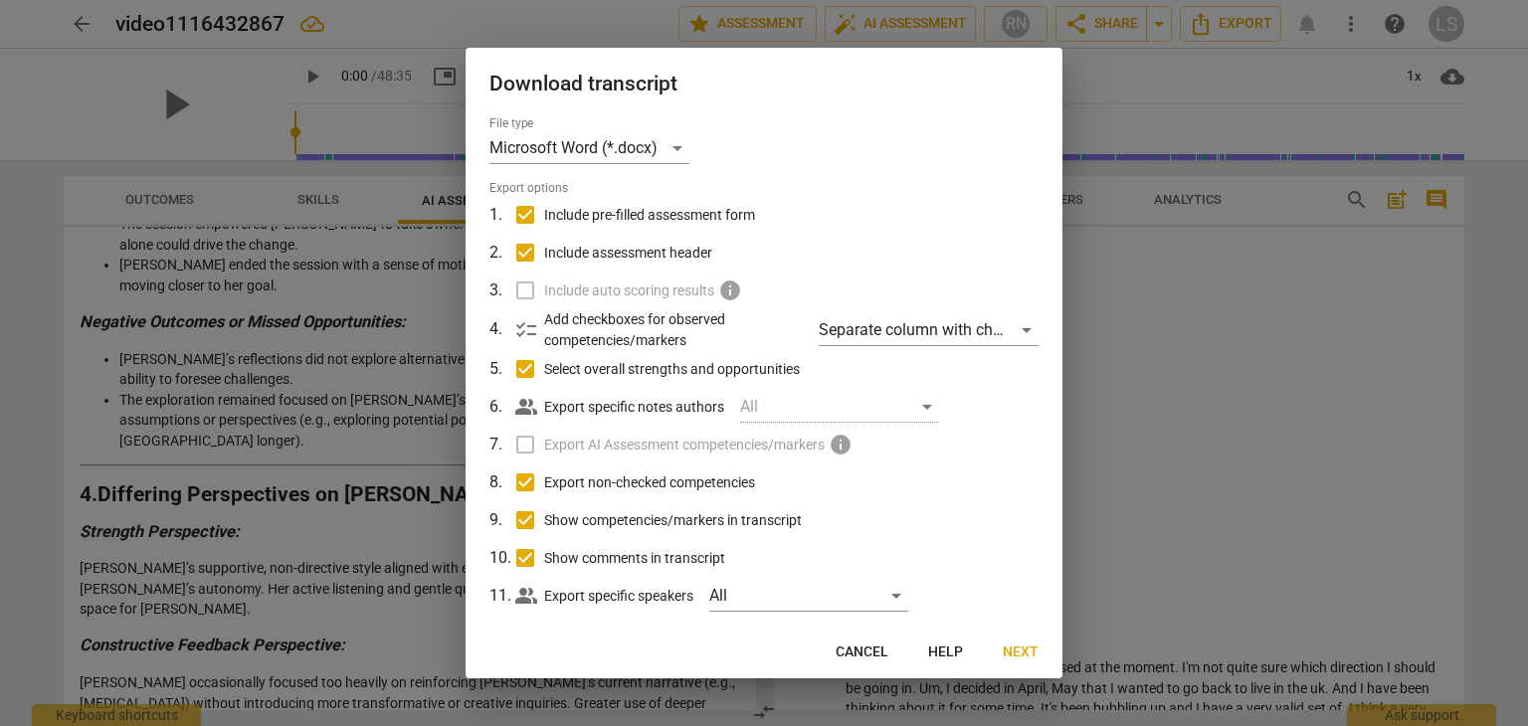
click at [643, 218] on span "Include pre-filled assessment form" at bounding box center [649, 215] width 211 height 21
click at [544, 218] on input "Include pre-filled assessment form" at bounding box center [525, 215] width 38 height 38
checkbox input "false"
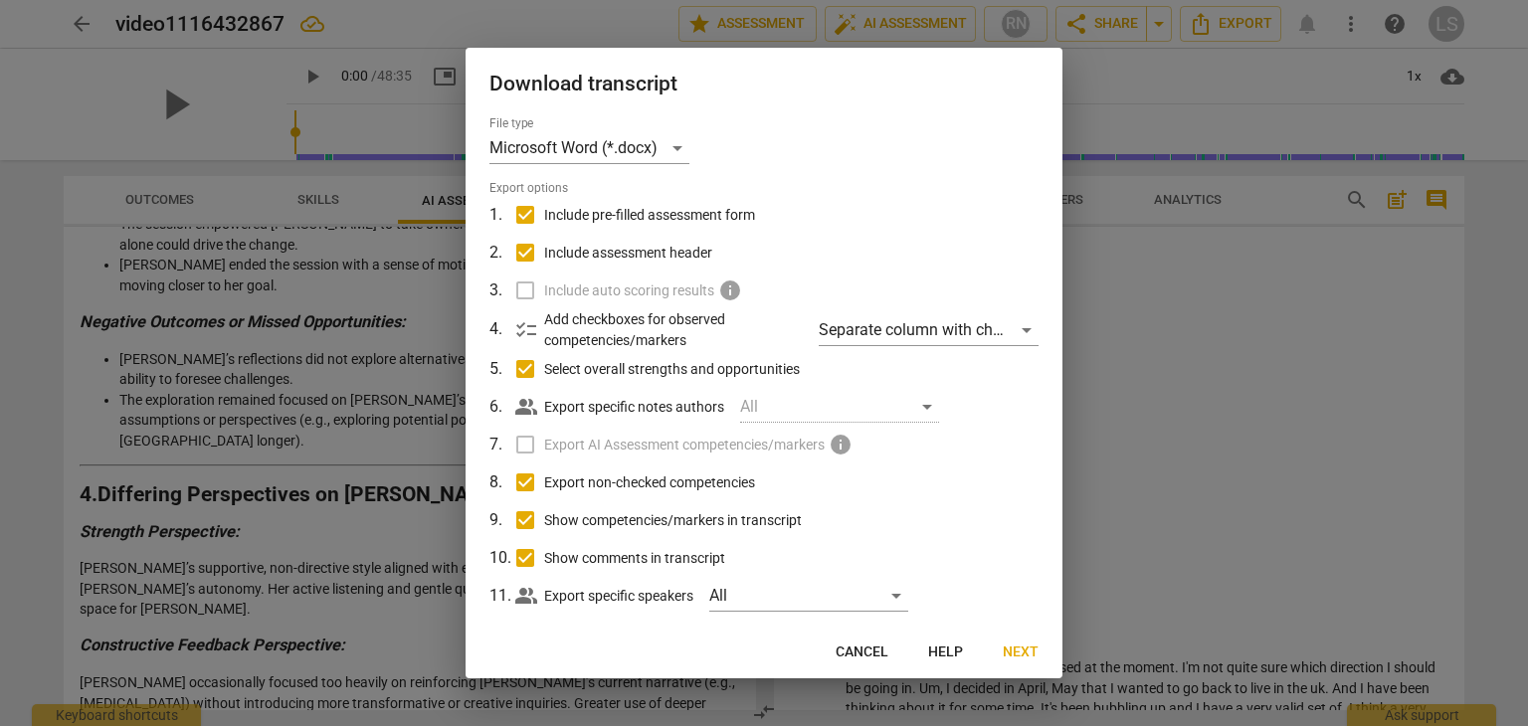
checkbox input "false"
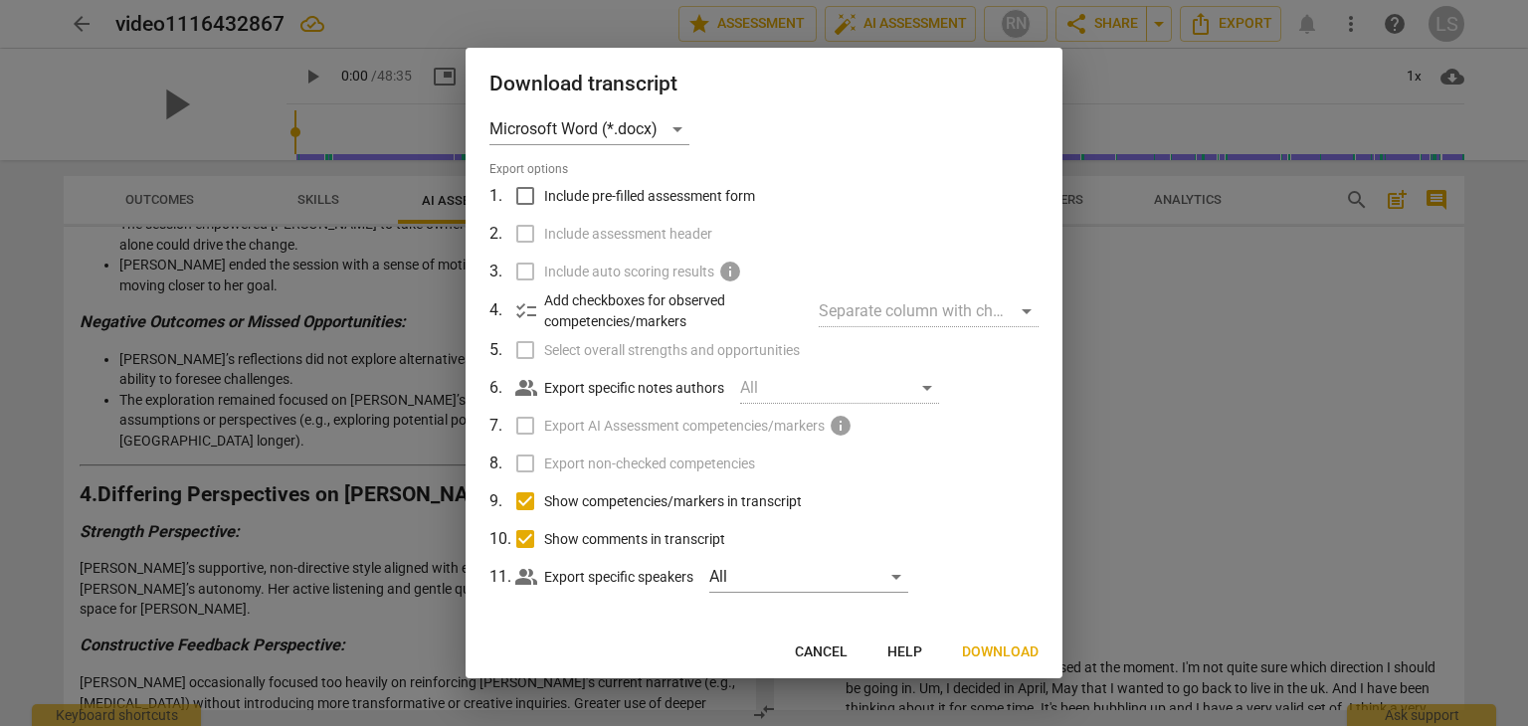
scroll to position [28, 0]
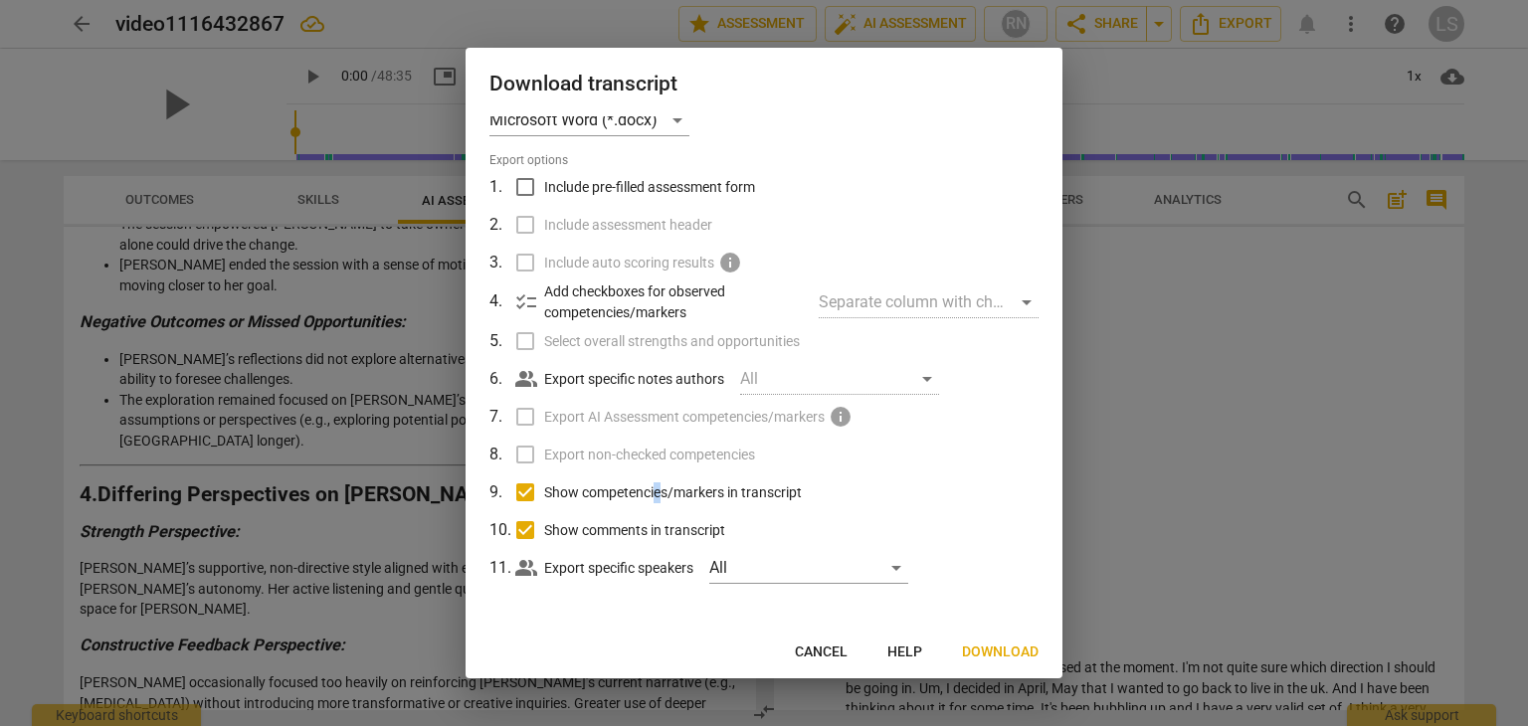
click at [659, 488] on span "Show competencies/markers in transcript" at bounding box center [673, 492] width 258 height 21
click at [525, 487] on input "Show competencies/markers in transcript" at bounding box center [525, 493] width 38 height 38
checkbox input "false"
click at [517, 529] on input "Show comments in transcript" at bounding box center [525, 530] width 38 height 38
checkbox input "false"
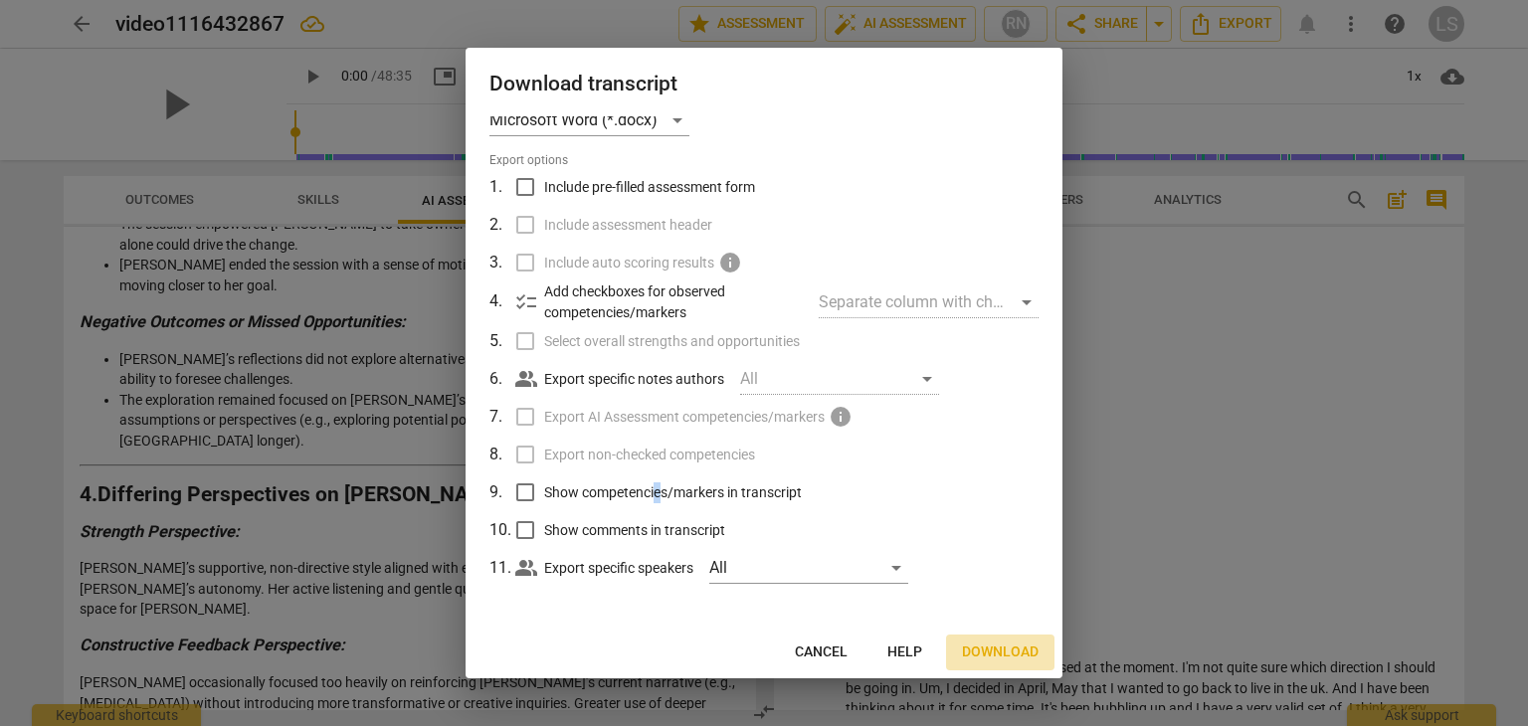
click at [1011, 650] on span "Download" at bounding box center [1000, 653] width 77 height 20
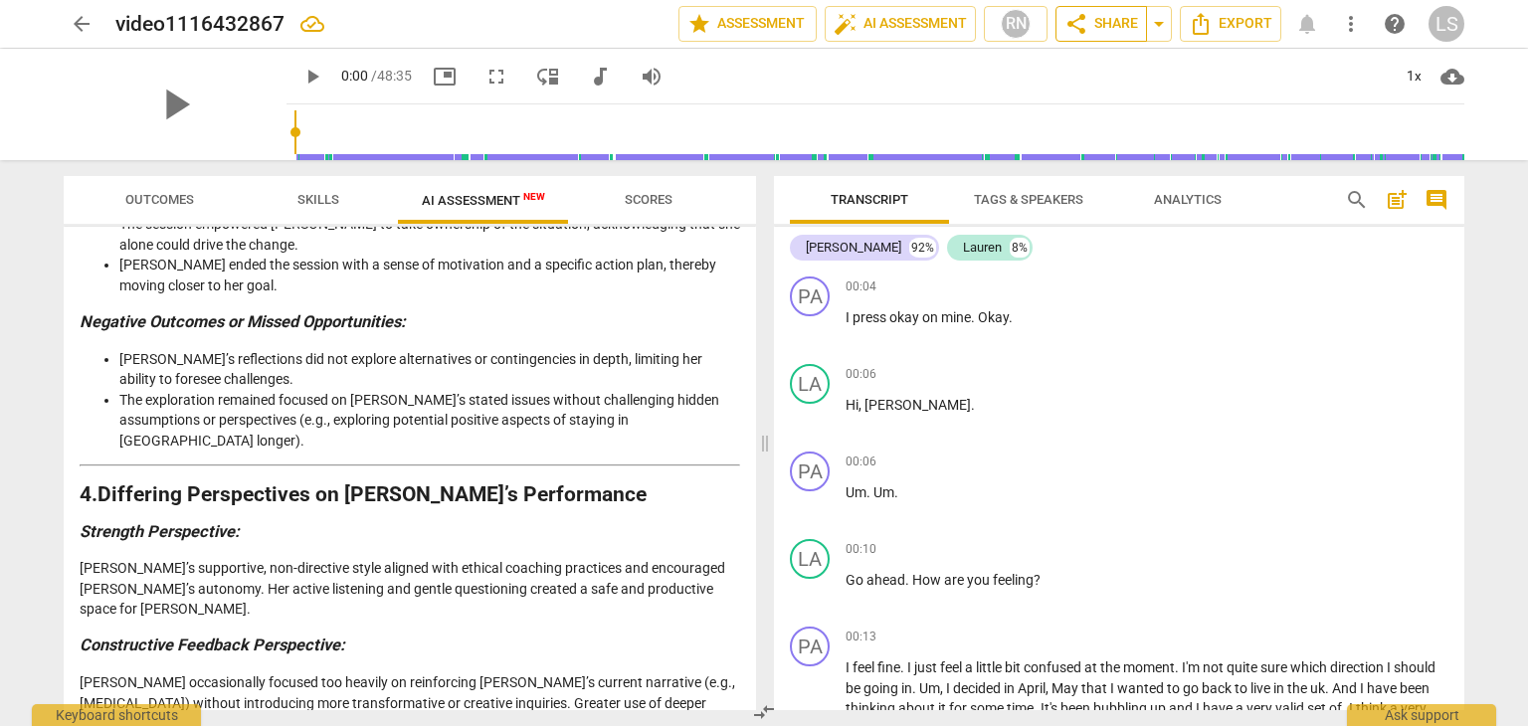
click at [1125, 23] on span "share Share" at bounding box center [1101, 24] width 74 height 24
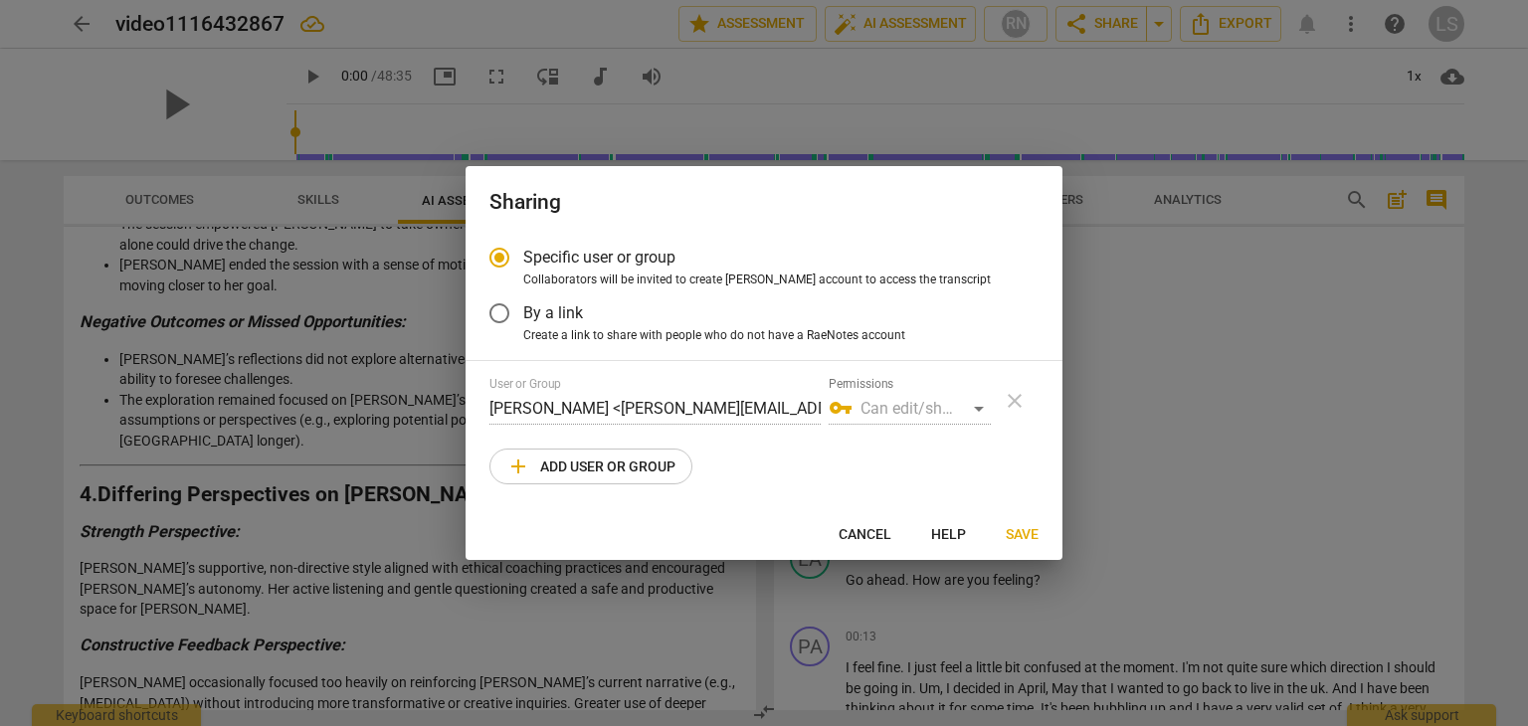
click at [655, 474] on span "add Add user or group" at bounding box center [590, 467] width 169 height 24
radio input "false"
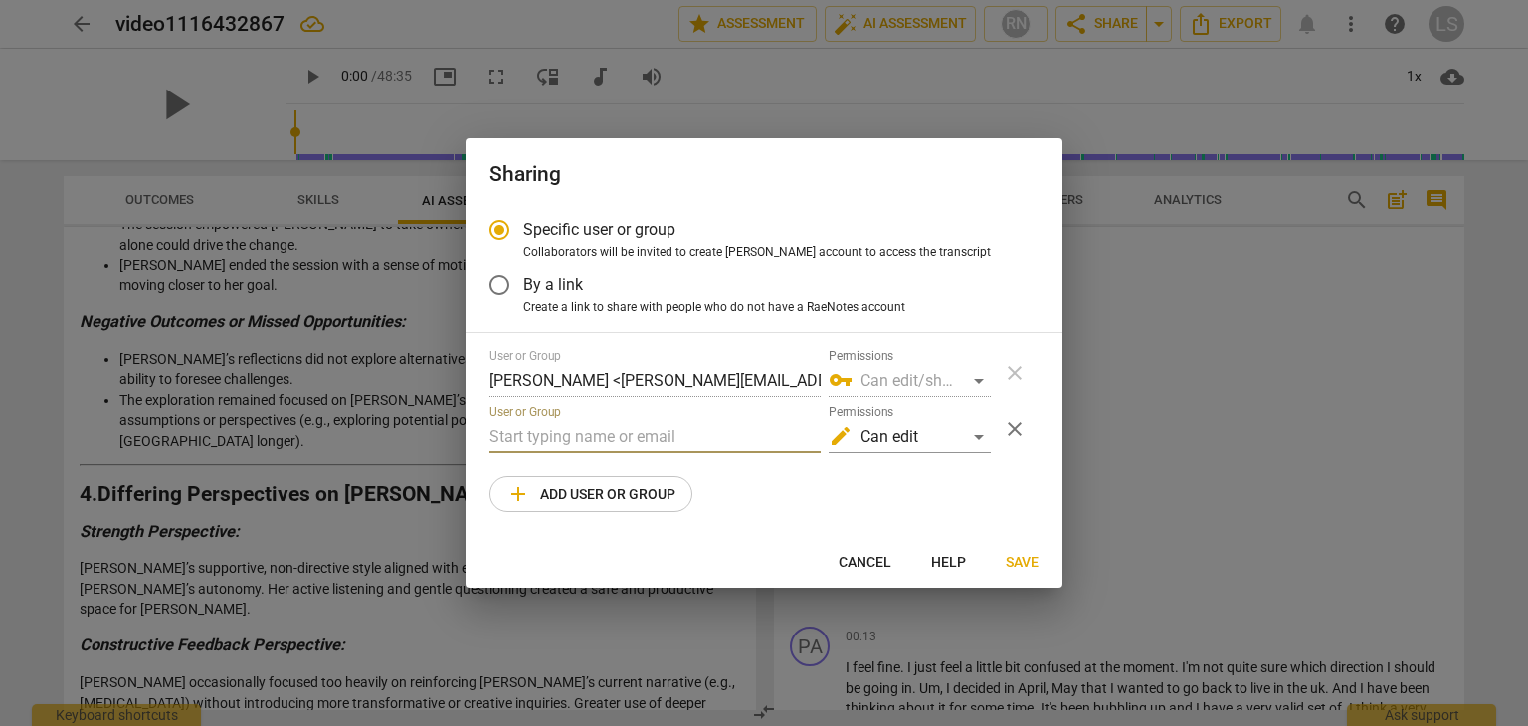
click at [623, 441] on input "text" at bounding box center [654, 437] width 331 height 32
click at [658, 449] on input "coach" at bounding box center [654, 437] width 331 height 32
paste input "[EMAIL_ADDRESS][DOMAIN_NAME]"
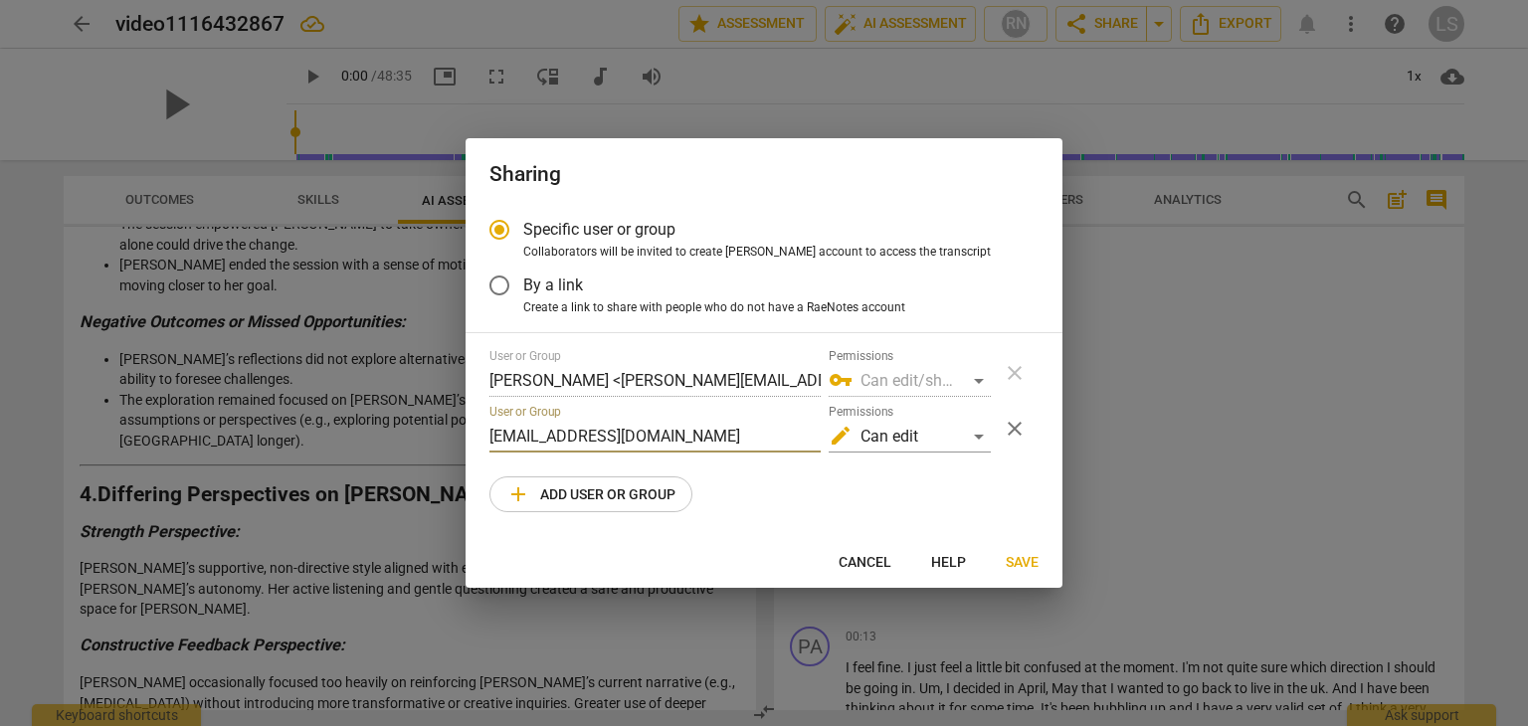
type input "[EMAIL_ADDRESS][DOMAIN_NAME]"
click at [1019, 557] on span "Save" at bounding box center [1022, 563] width 33 height 20
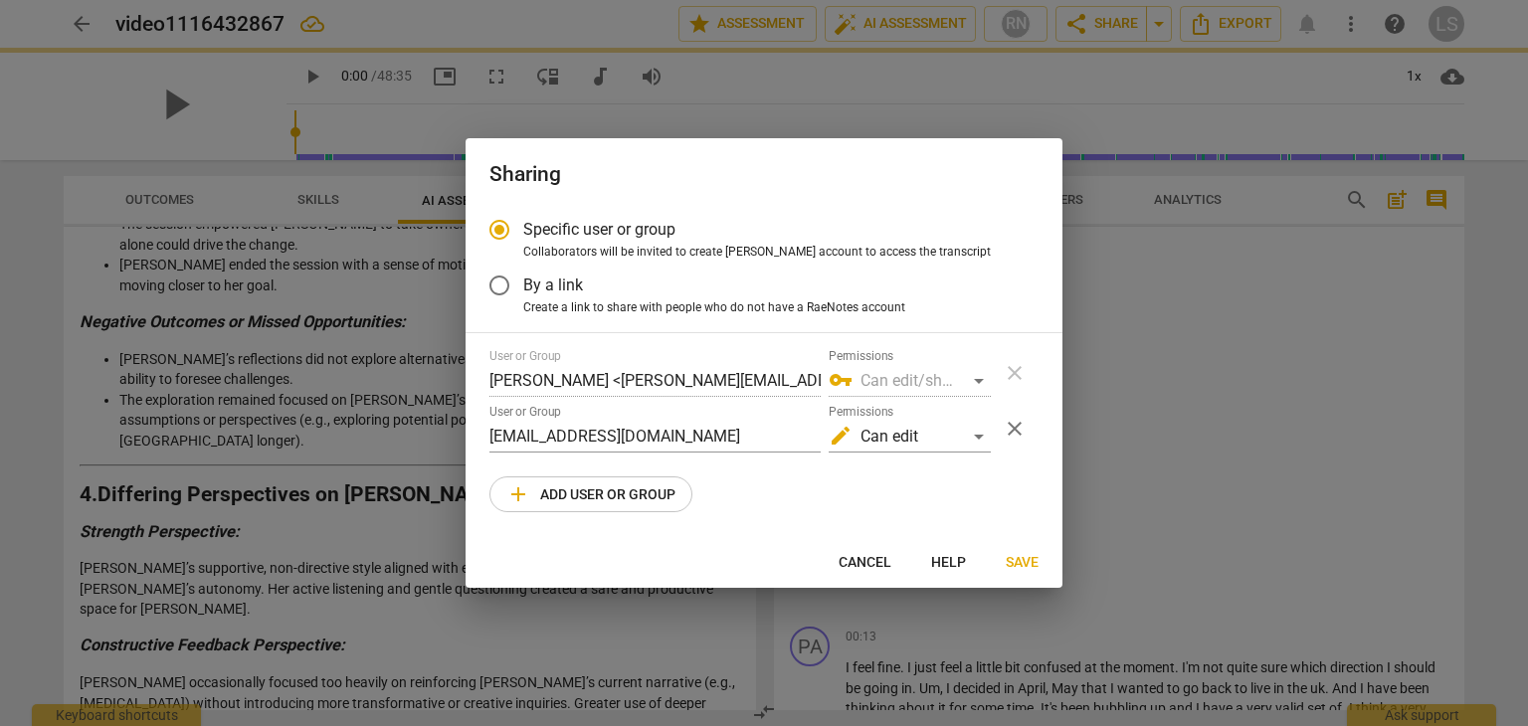
radio input "false"
type input "[PERSON_NAME] <[EMAIL_ADDRESS][DOMAIN_NAME]>"
